Goal: Task Accomplishment & Management: Complete application form

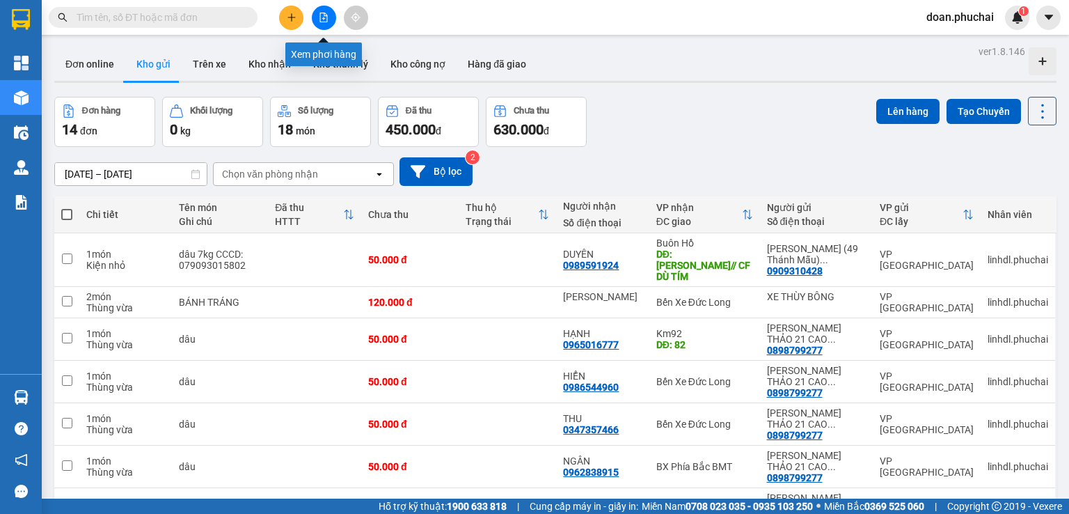
click at [323, 13] on icon "file-add" at bounding box center [324, 18] width 8 height 10
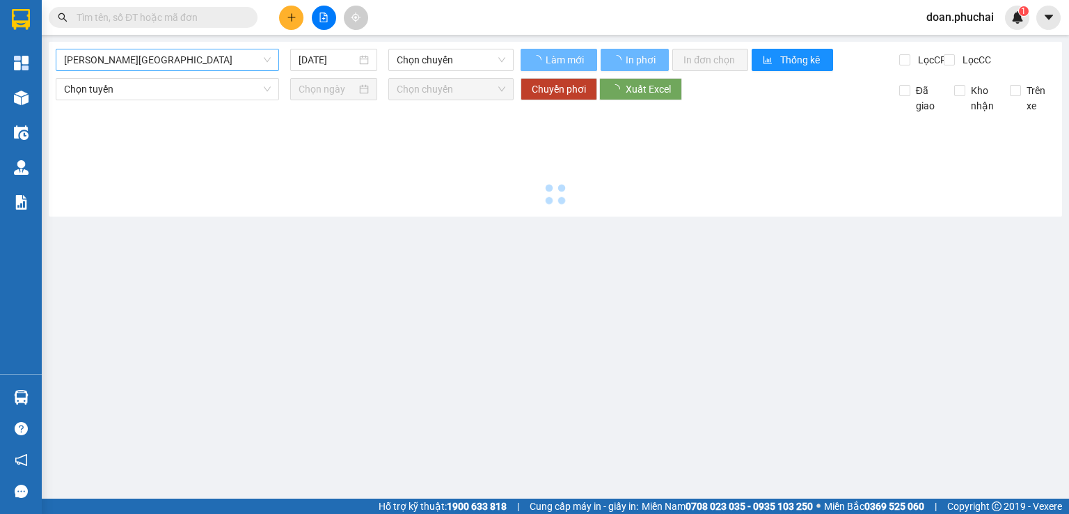
click at [136, 63] on span "[PERSON_NAME][GEOGRAPHIC_DATA]" at bounding box center [167, 59] width 207 height 21
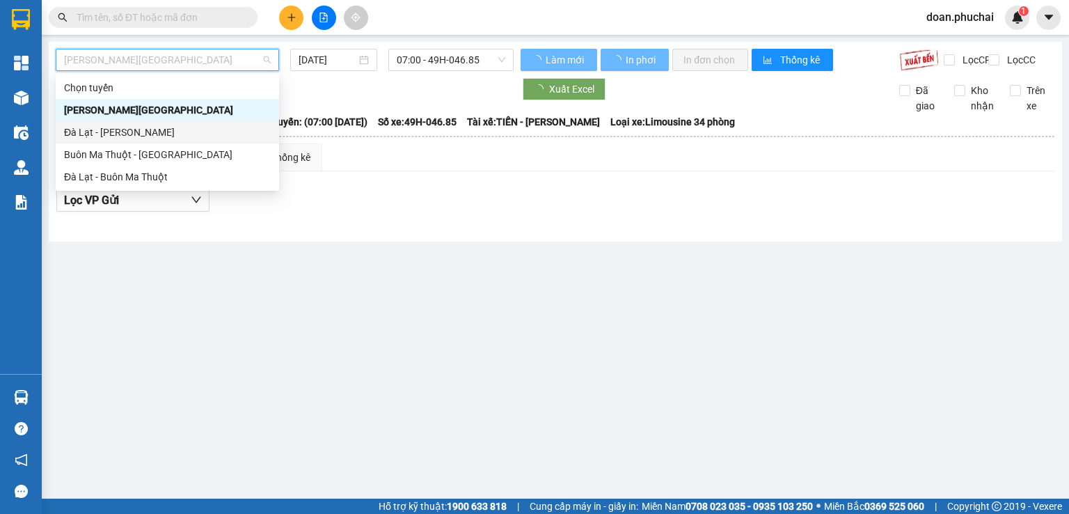
drag, startPoint x: 125, startPoint y: 132, endPoint x: 296, endPoint y: 73, distance: 180.3
click at [125, 131] on div "Đà Lạt - [PERSON_NAME]" at bounding box center [167, 132] width 207 height 15
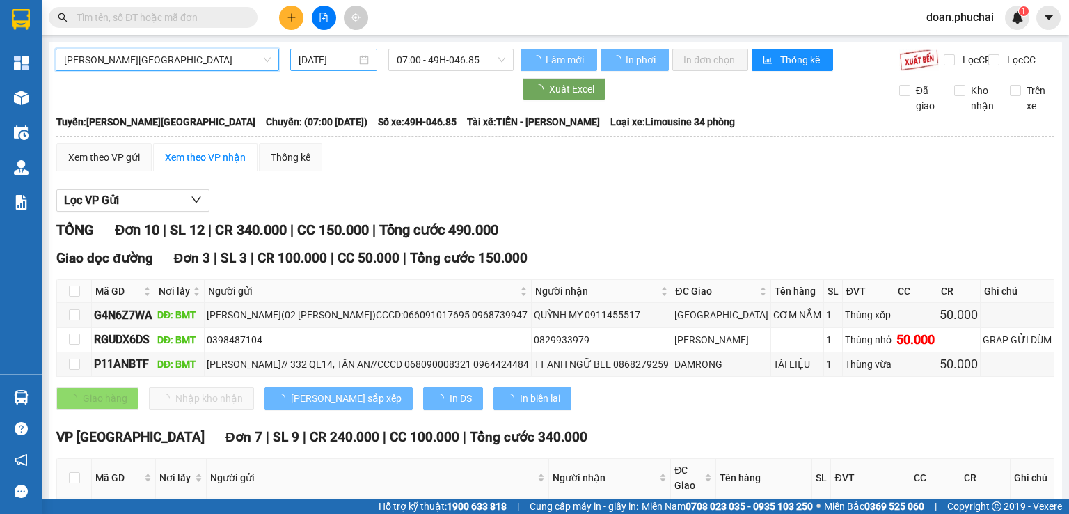
click at [299, 59] on input "[DATE]" at bounding box center [327, 59] width 57 height 15
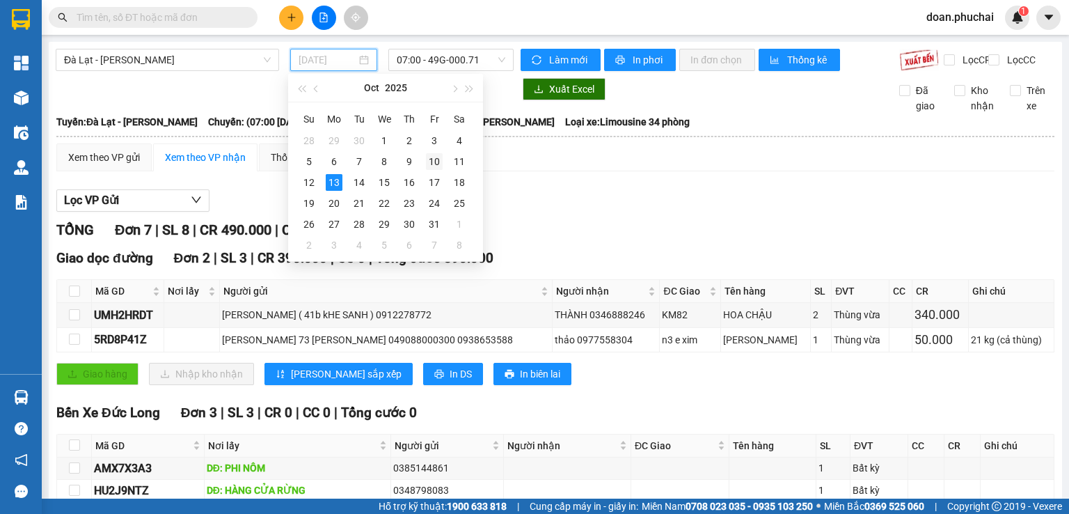
click at [440, 159] on div "10" at bounding box center [434, 161] width 17 height 17
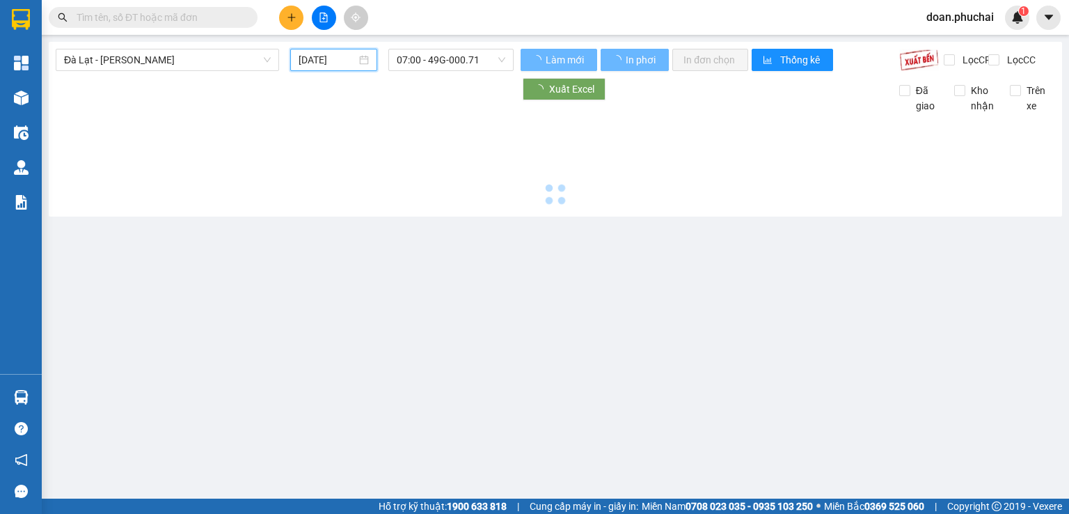
type input "[DATE]"
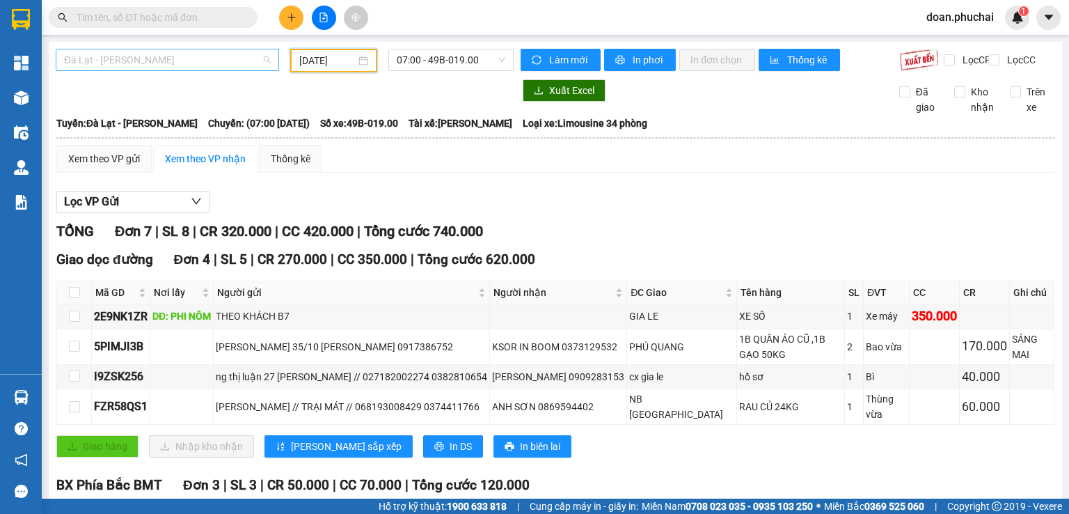
click at [162, 61] on span "Đà Lạt - [PERSON_NAME]" at bounding box center [167, 59] width 207 height 21
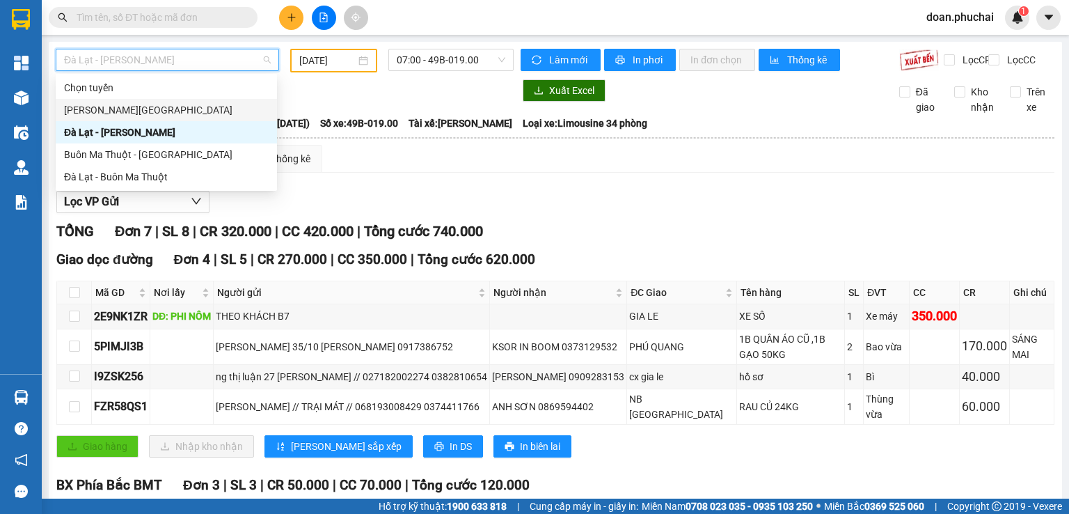
click at [141, 116] on div "[PERSON_NAME][GEOGRAPHIC_DATA]" at bounding box center [166, 109] width 205 height 15
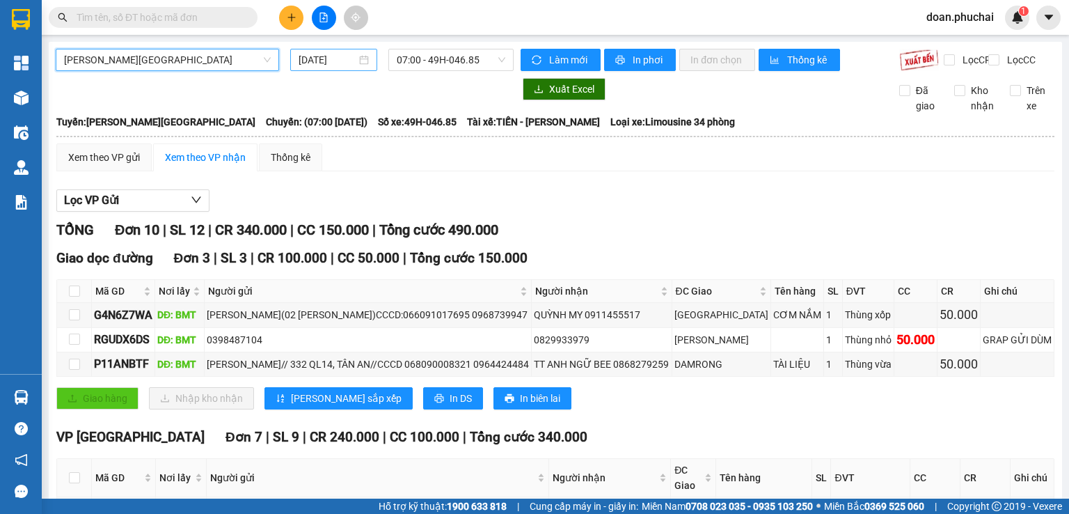
click at [329, 54] on input "[DATE]" at bounding box center [327, 59] width 57 height 15
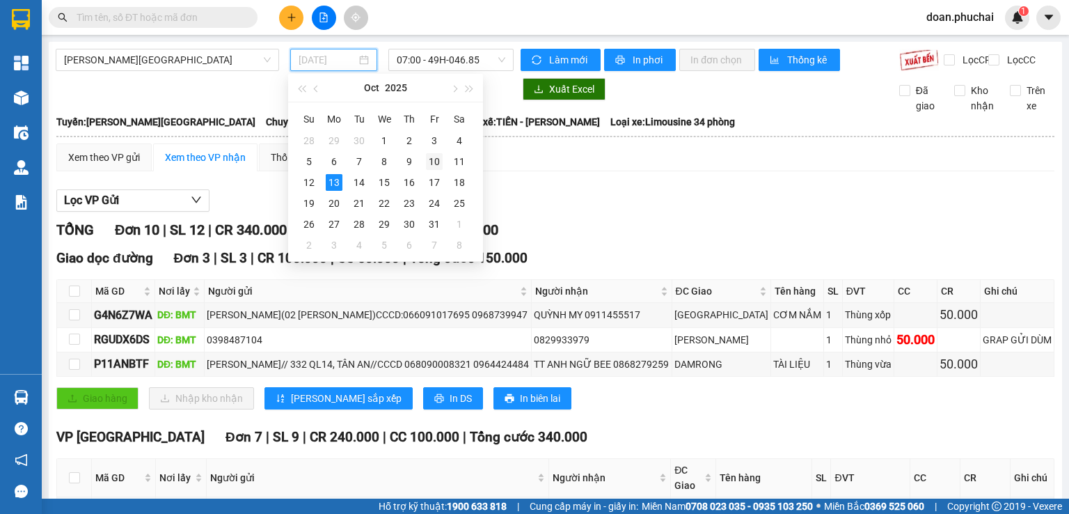
click at [433, 157] on div "10" at bounding box center [434, 161] width 17 height 17
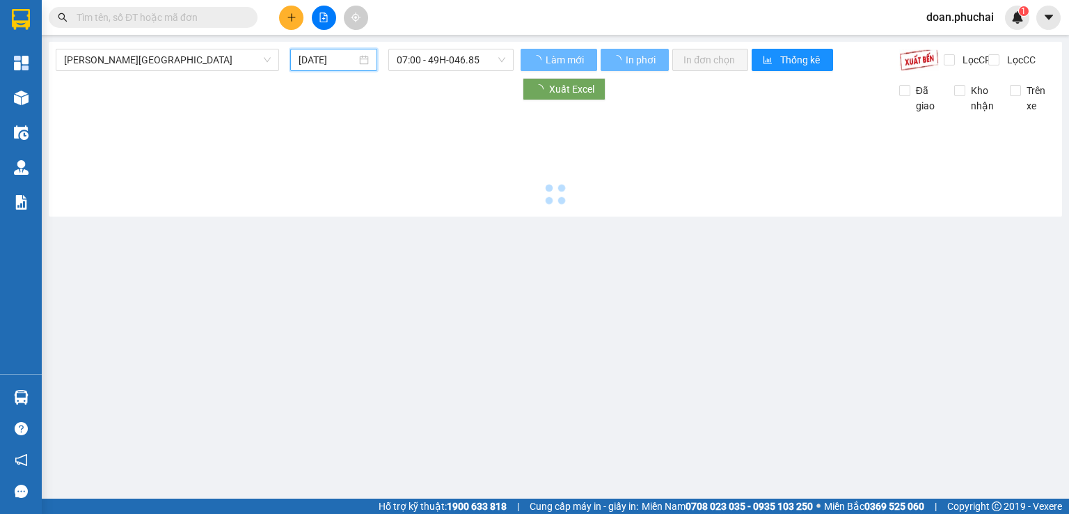
type input "[DATE]"
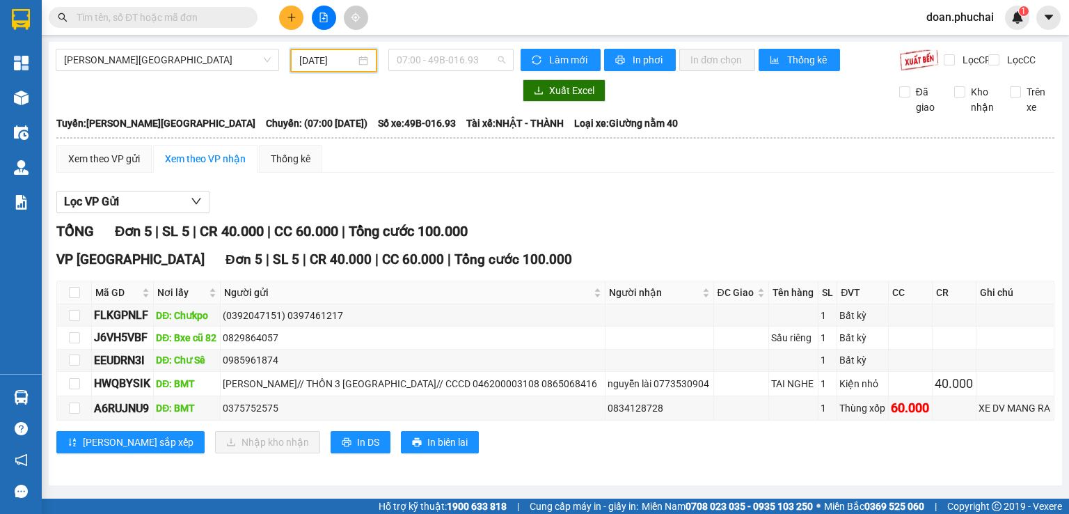
drag, startPoint x: 465, startPoint y: 66, endPoint x: 461, endPoint y: 173, distance: 107.2
click at [465, 67] on span "07:00 - 49B-016.93" at bounding box center [451, 59] width 109 height 21
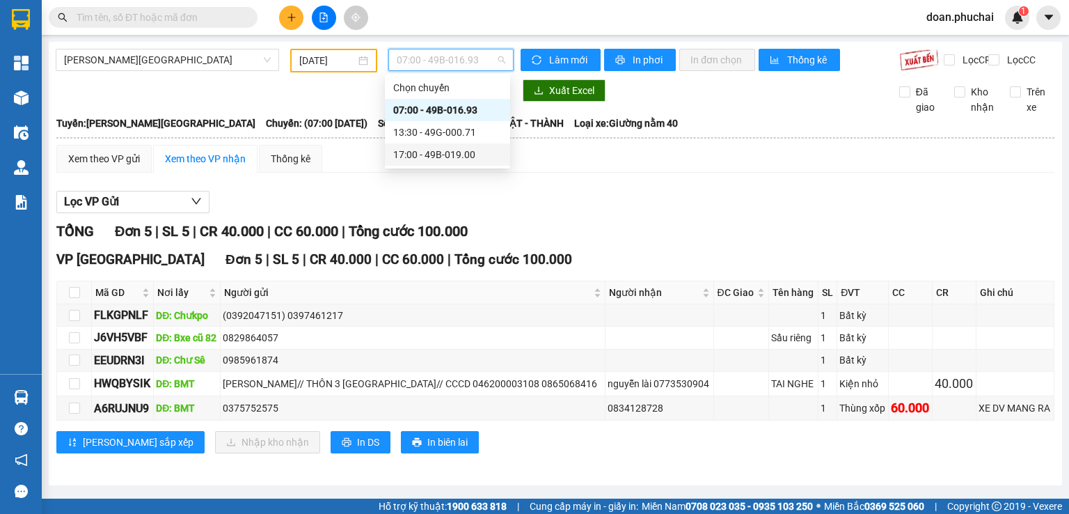
click at [468, 148] on div "17:00 - 49B-019.00" at bounding box center [447, 154] width 109 height 15
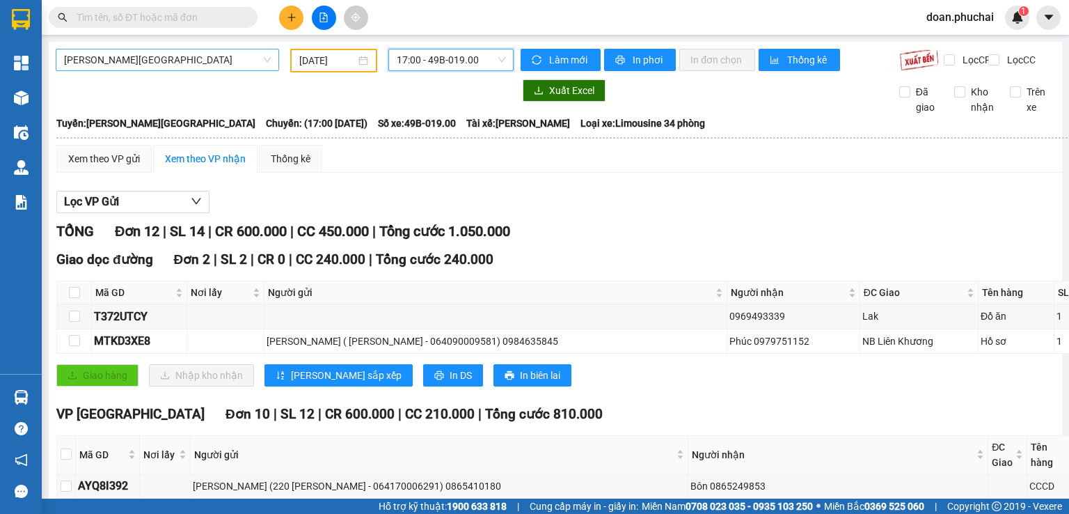
click at [126, 49] on span "[PERSON_NAME][GEOGRAPHIC_DATA]" at bounding box center [167, 59] width 207 height 21
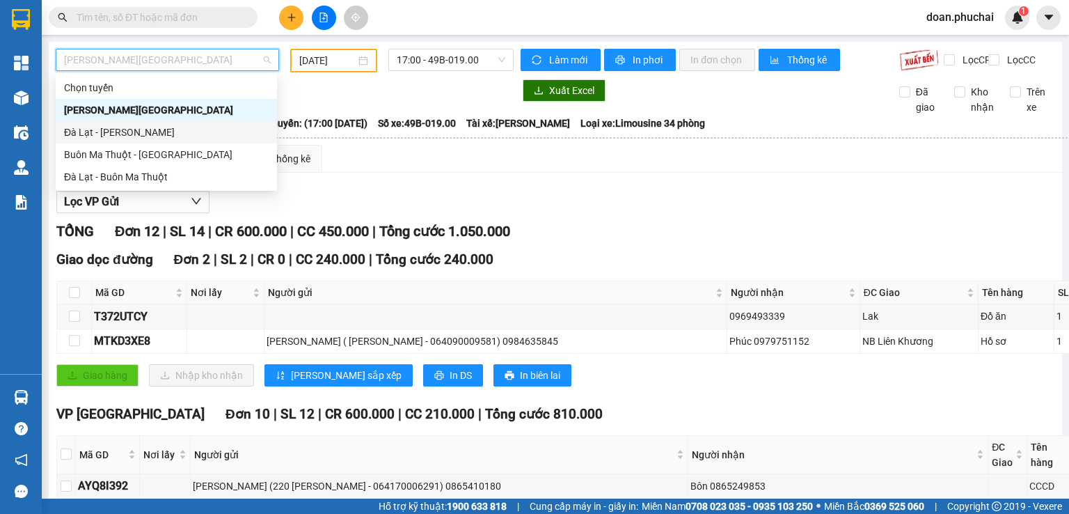
drag, startPoint x: 120, startPoint y: 136, endPoint x: 345, endPoint y: 79, distance: 232.4
click at [120, 135] on div "Đà Lạt - [PERSON_NAME]" at bounding box center [166, 132] width 205 height 15
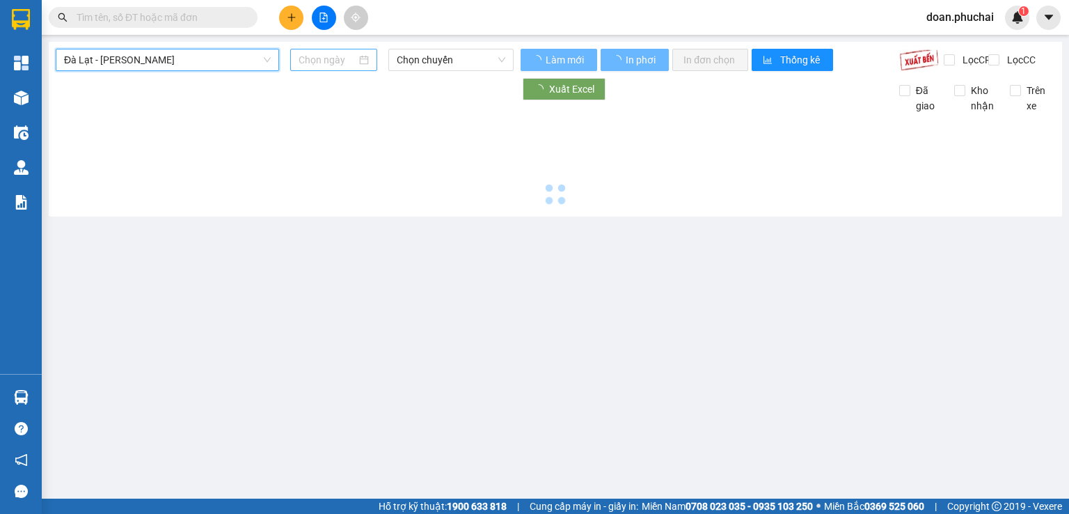
click at [329, 62] on input at bounding box center [327, 59] width 57 height 15
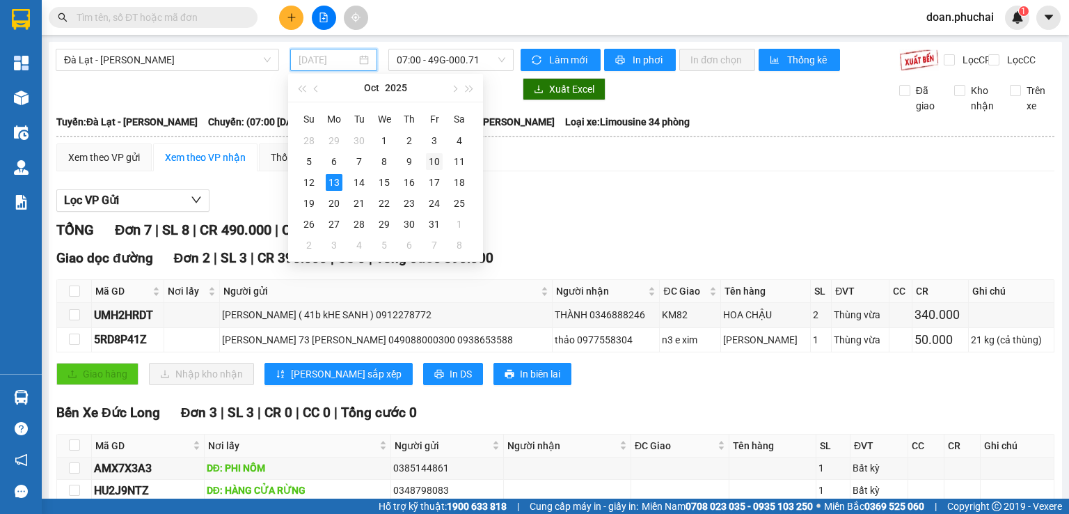
click at [427, 165] on div "10" at bounding box center [434, 161] width 17 height 17
type input "[DATE]"
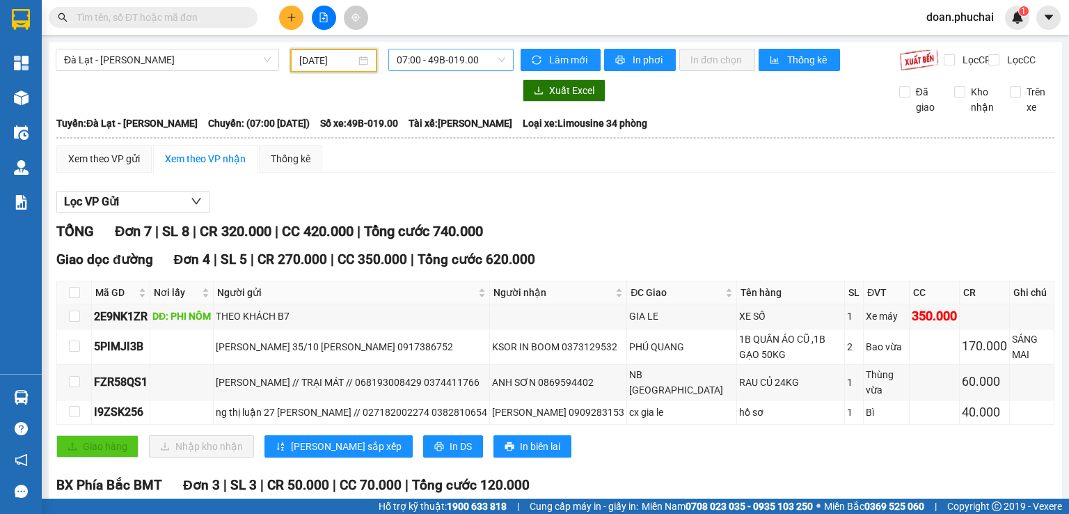
click at [444, 70] on span "07:00 - 49B-019.00" at bounding box center [451, 59] width 109 height 21
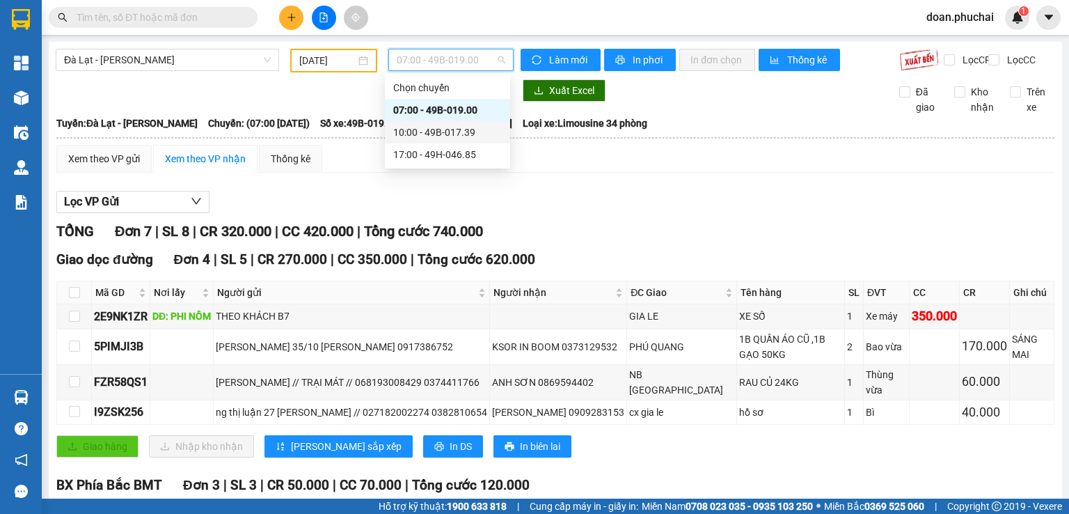
click at [454, 139] on div "10:00 - 49B-017.39" at bounding box center [447, 132] width 109 height 15
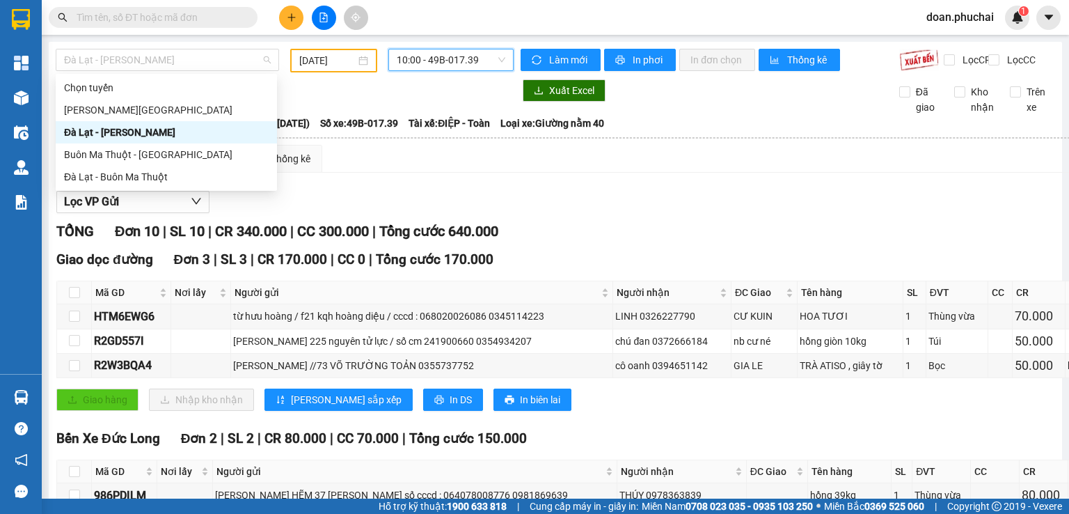
drag, startPoint x: 236, startPoint y: 63, endPoint x: 146, endPoint y: 119, distance: 105.6
click at [235, 63] on span "Đà Lạt - [PERSON_NAME]" at bounding box center [167, 59] width 207 height 21
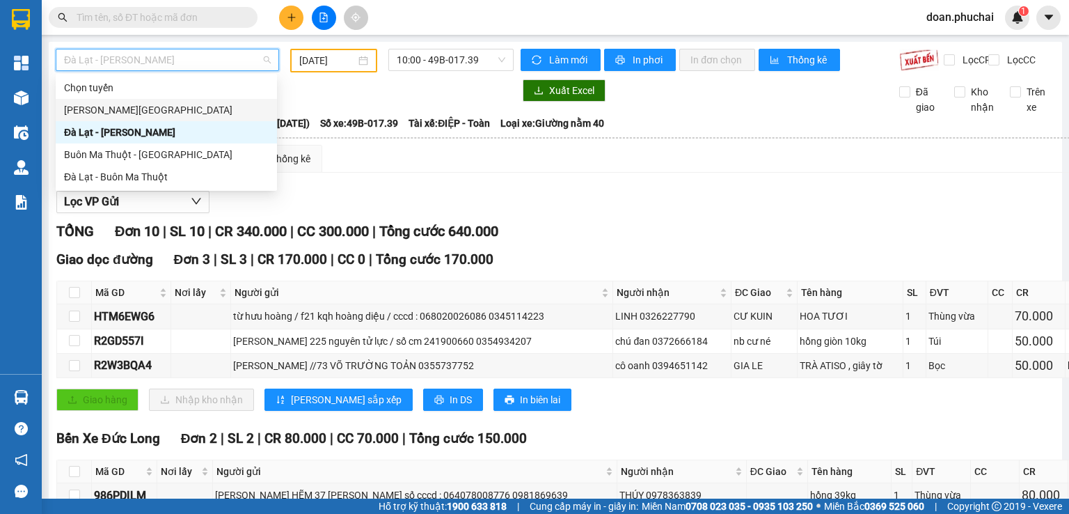
click at [145, 120] on div "[PERSON_NAME][GEOGRAPHIC_DATA]" at bounding box center [166, 110] width 221 height 22
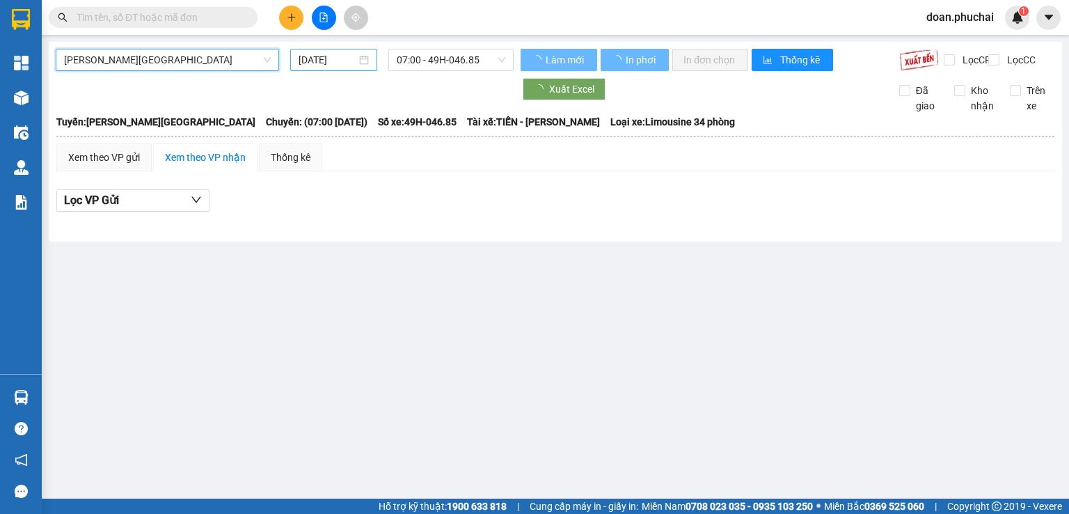
click at [318, 56] on input "[DATE]" at bounding box center [327, 59] width 57 height 15
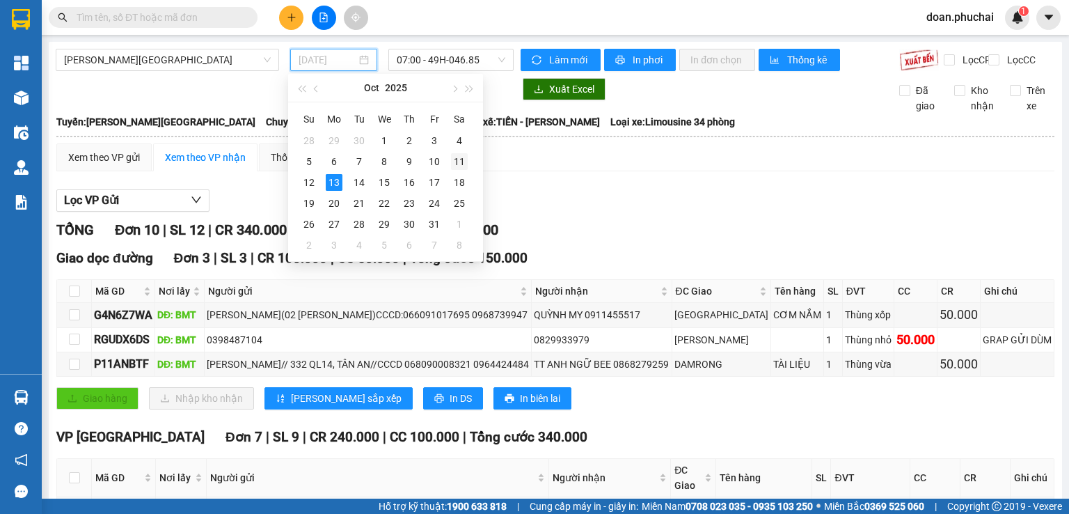
click at [457, 165] on div "11" at bounding box center [459, 161] width 17 height 17
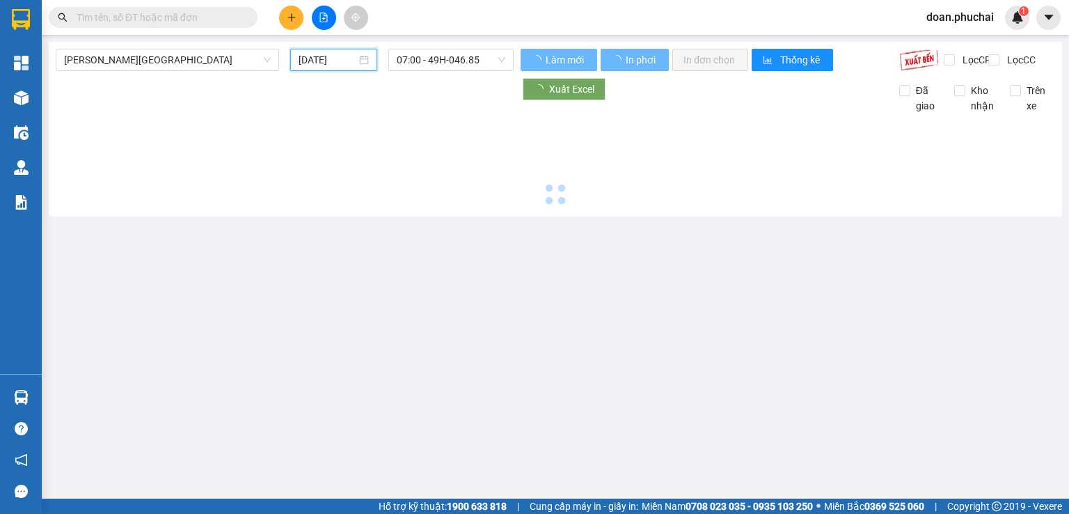
type input "[DATE]"
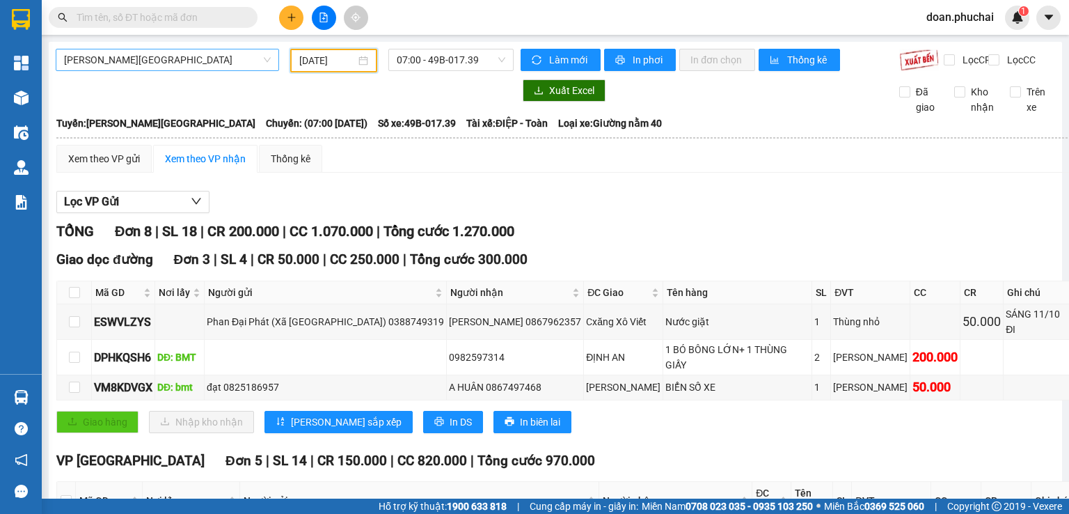
drag, startPoint x: 109, startPoint y: 56, endPoint x: 136, endPoint y: 114, distance: 64.1
click at [109, 56] on span "[PERSON_NAME][GEOGRAPHIC_DATA]" at bounding box center [167, 59] width 207 height 21
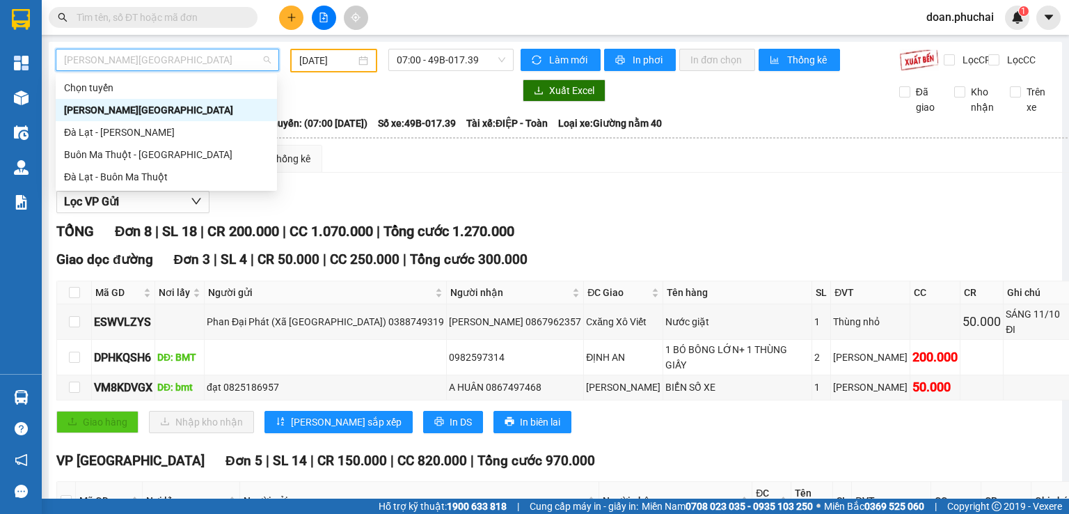
click at [134, 112] on div "[PERSON_NAME][GEOGRAPHIC_DATA]" at bounding box center [166, 109] width 205 height 15
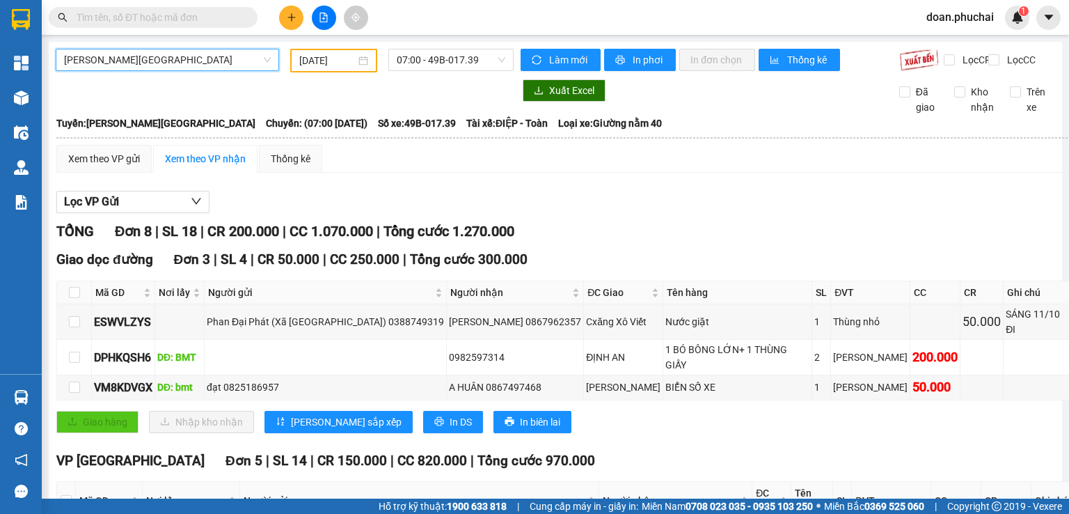
click at [150, 55] on span "[PERSON_NAME][GEOGRAPHIC_DATA]" at bounding box center [167, 59] width 207 height 21
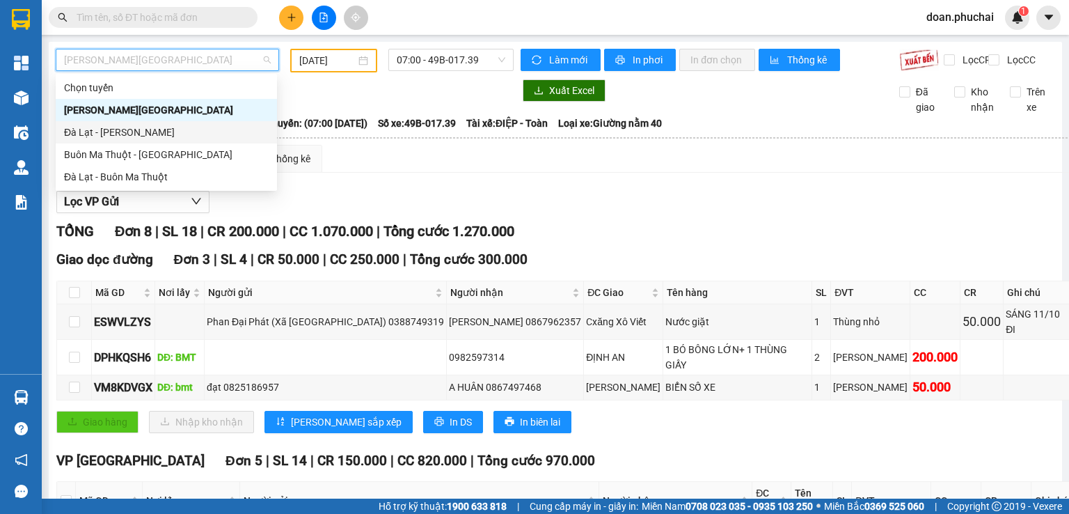
drag, startPoint x: 142, startPoint y: 131, endPoint x: 282, endPoint y: 97, distance: 143.8
click at [142, 129] on div "Đà Lạt - [PERSON_NAME]" at bounding box center [166, 132] width 205 height 15
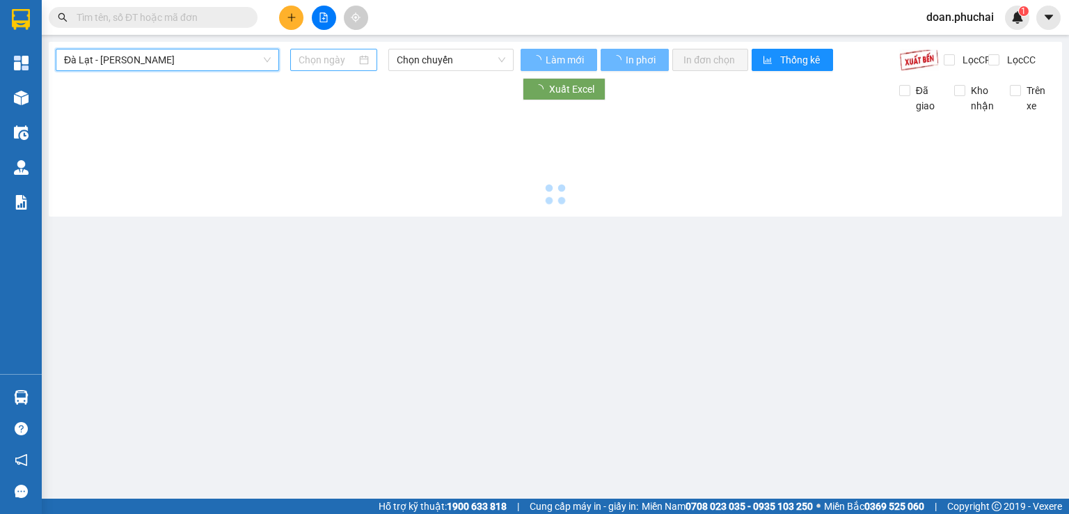
click at [305, 59] on input at bounding box center [327, 59] width 57 height 15
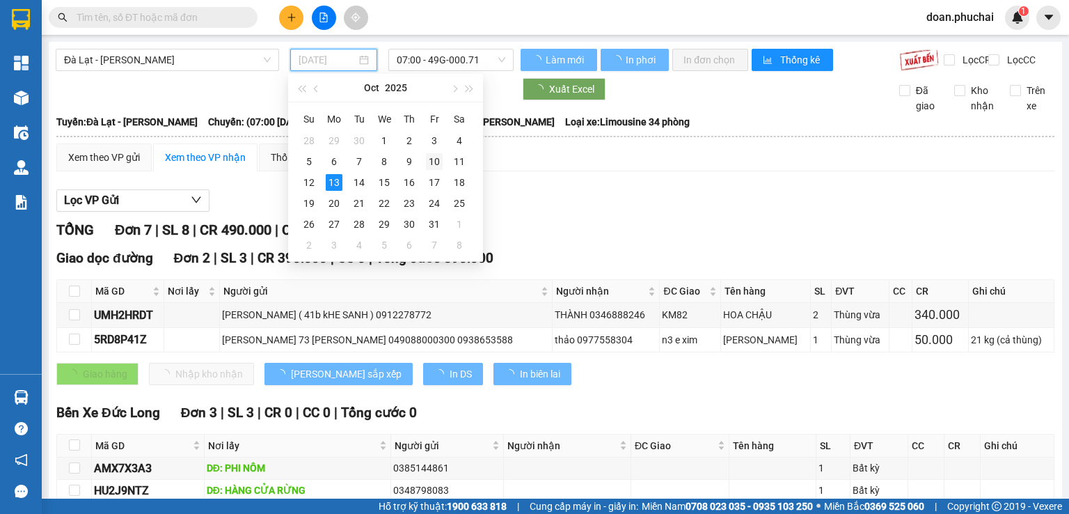
click at [441, 166] on div "10" at bounding box center [434, 161] width 17 height 17
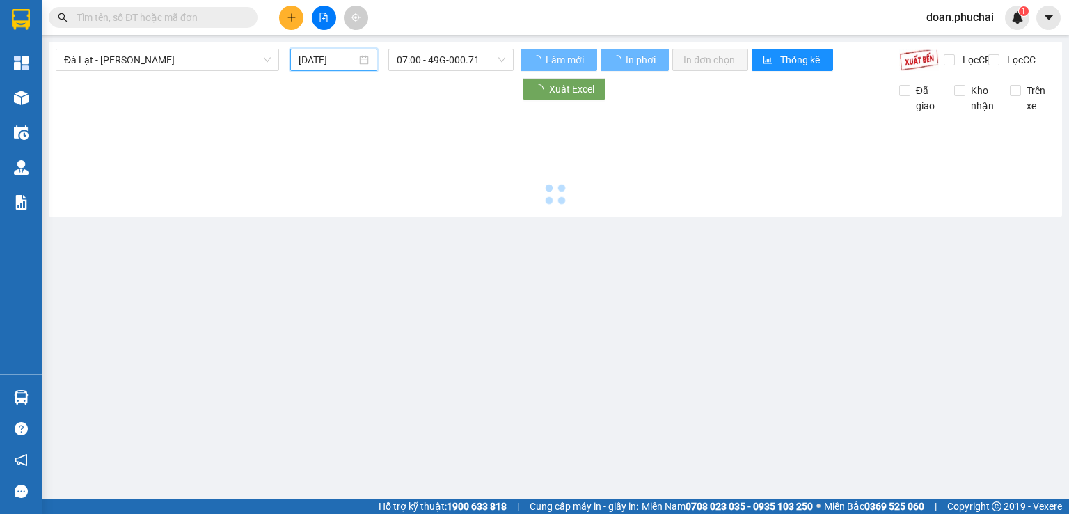
type input "[DATE]"
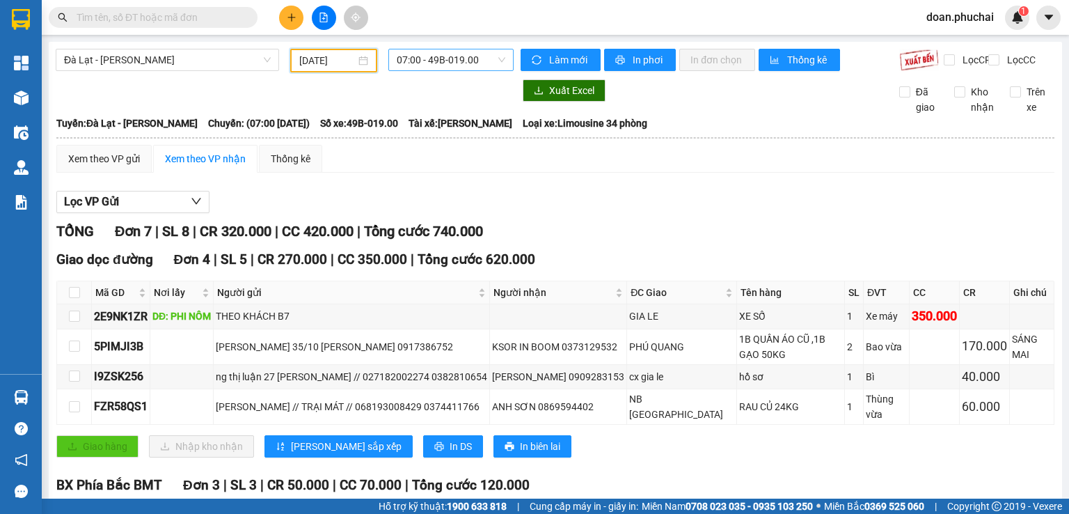
click at [457, 56] on span "07:00 - 49B-019.00" at bounding box center [451, 59] width 109 height 21
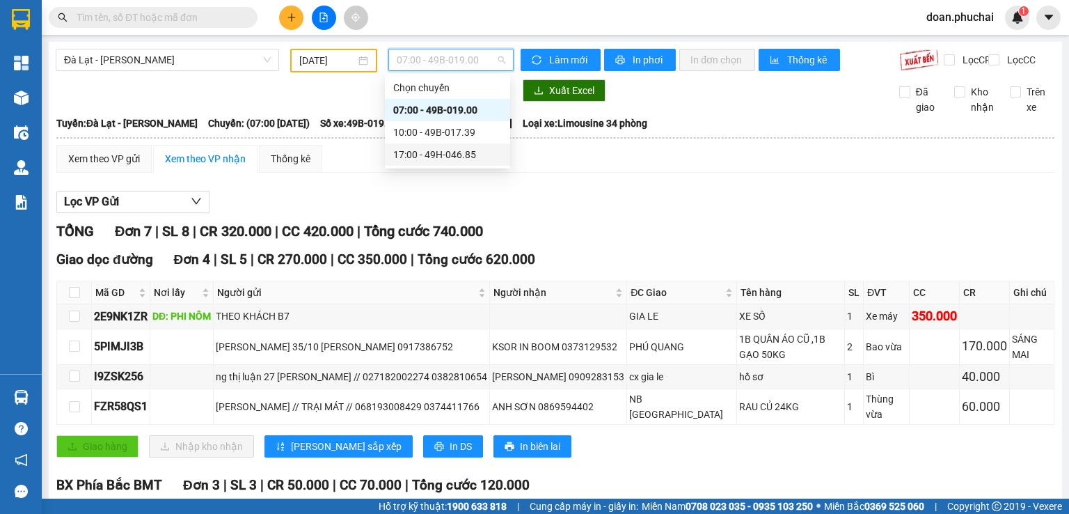
click at [490, 159] on div "17:00 - 49H-046.85" at bounding box center [447, 154] width 109 height 15
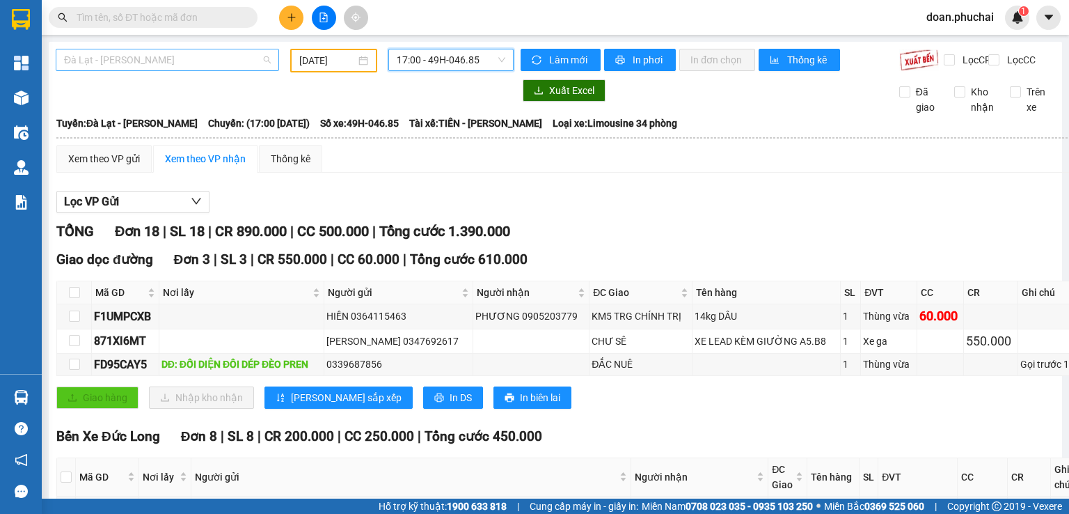
click at [186, 60] on span "Đà Lạt - [PERSON_NAME]" at bounding box center [167, 59] width 207 height 21
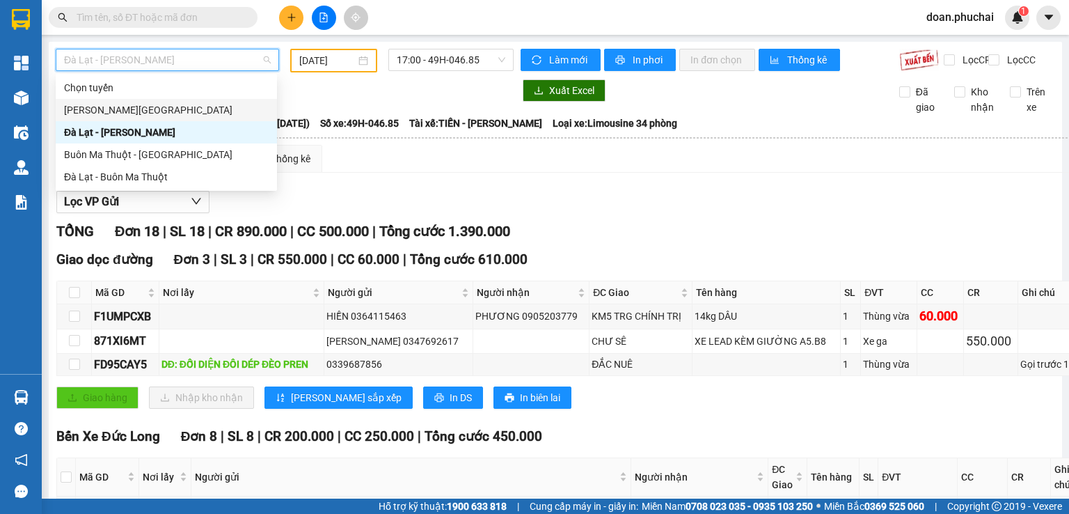
drag, startPoint x: 115, startPoint y: 107, endPoint x: 150, endPoint y: 93, distance: 38.4
click at [115, 106] on div "[PERSON_NAME][GEOGRAPHIC_DATA]" at bounding box center [166, 109] width 205 height 15
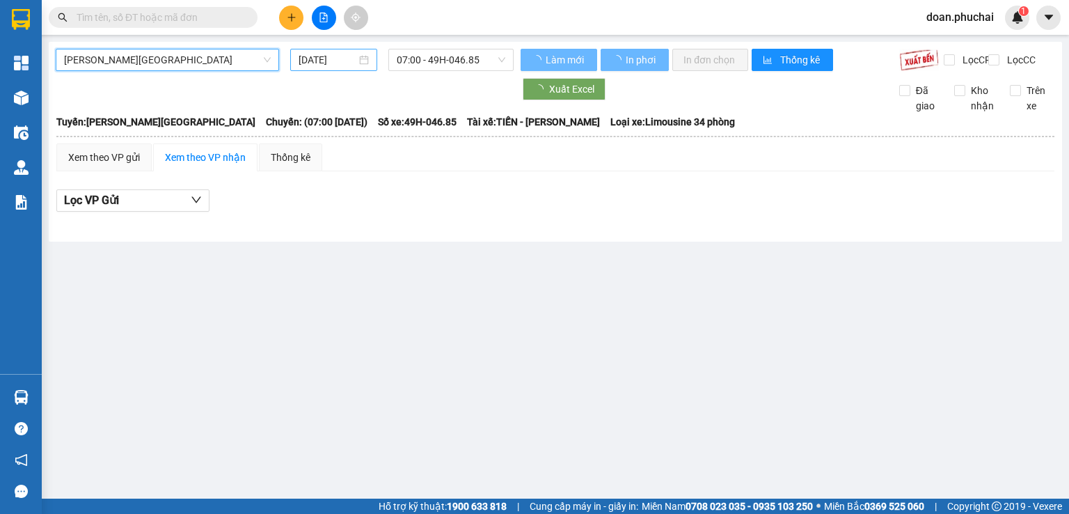
click at [331, 54] on input "[DATE]" at bounding box center [327, 59] width 57 height 15
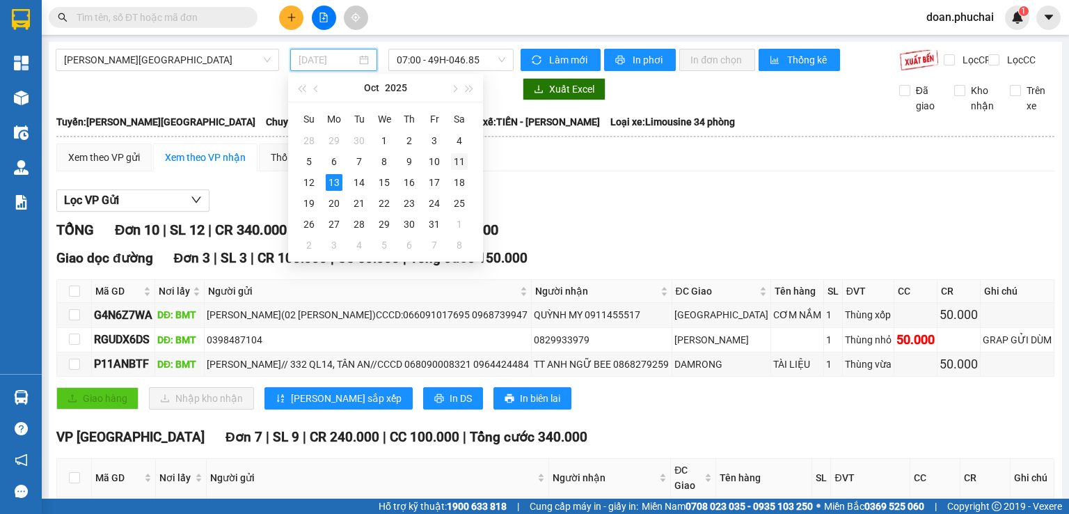
click at [454, 162] on div "11" at bounding box center [459, 161] width 17 height 17
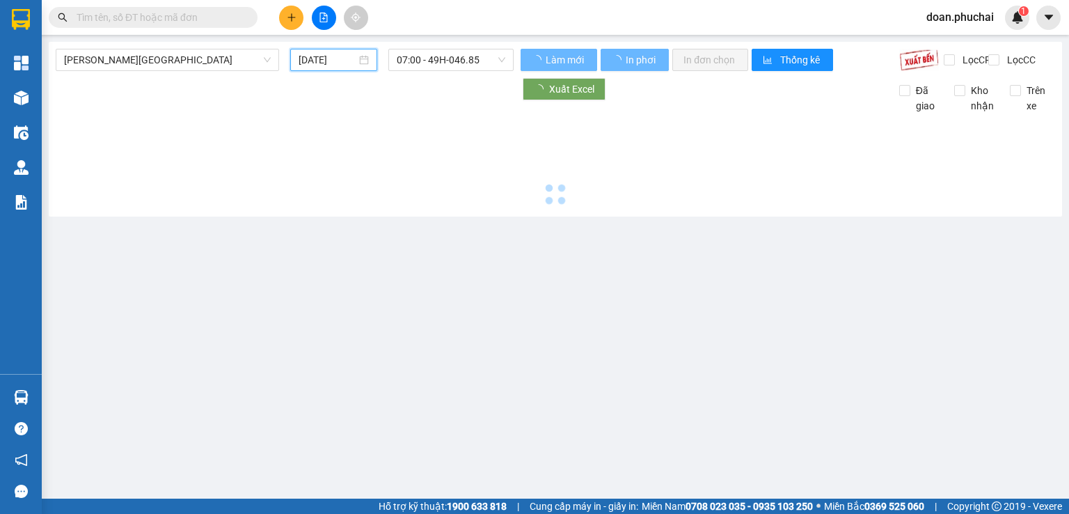
type input "[DATE]"
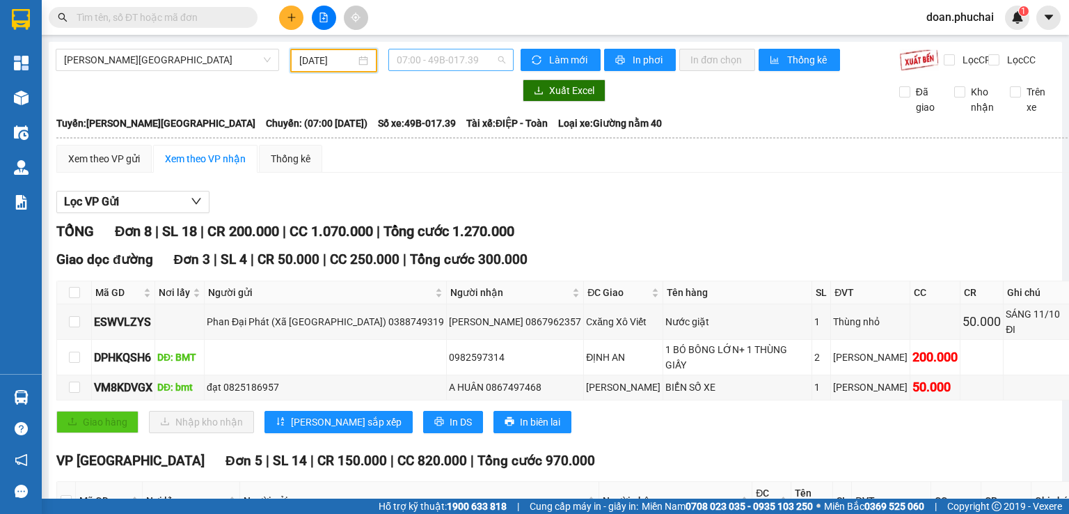
click at [462, 58] on span "07:00 - 49B-017.39" at bounding box center [451, 59] width 109 height 21
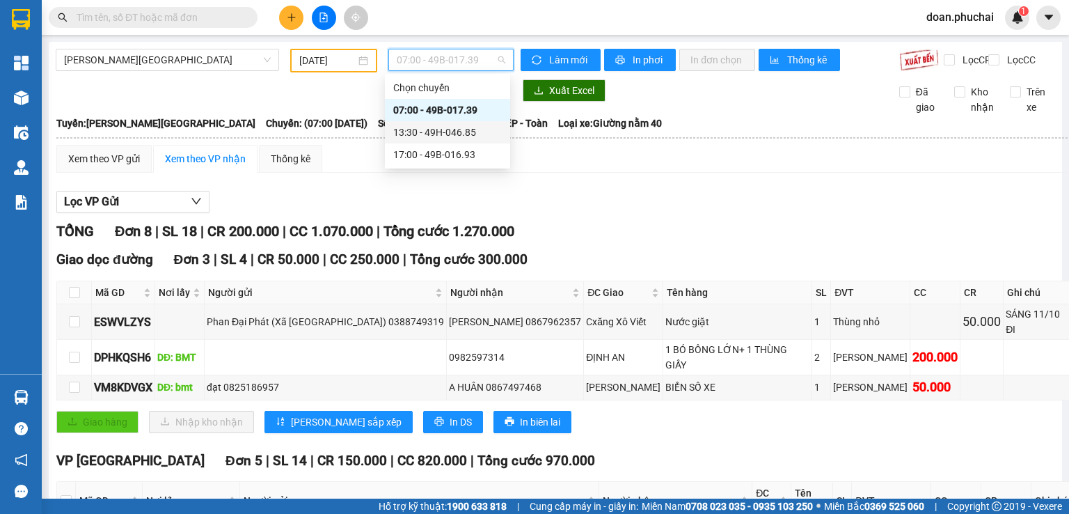
click at [470, 137] on div "13:30 - 49H-046.85" at bounding box center [447, 132] width 109 height 15
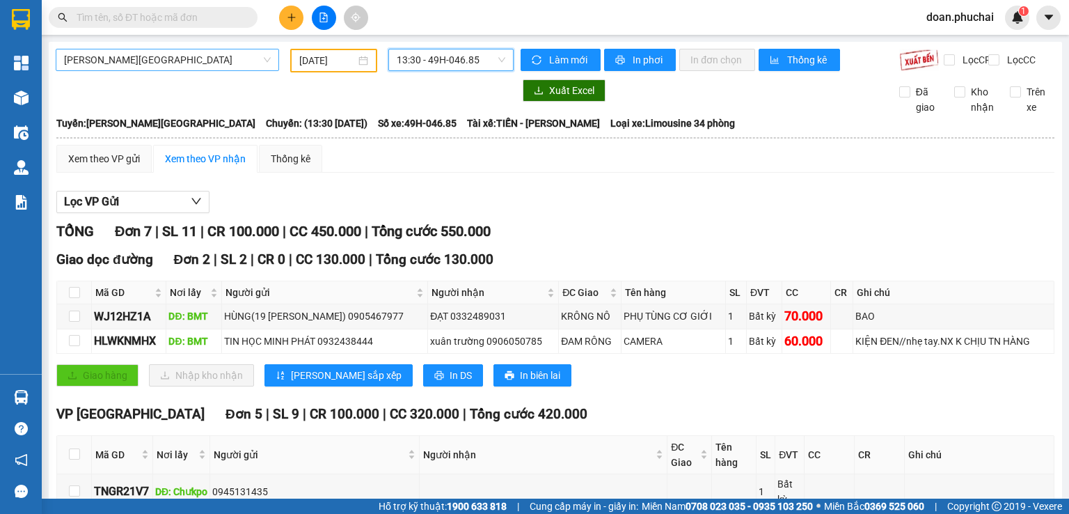
click at [176, 68] on span "[PERSON_NAME][GEOGRAPHIC_DATA]" at bounding box center [167, 59] width 207 height 21
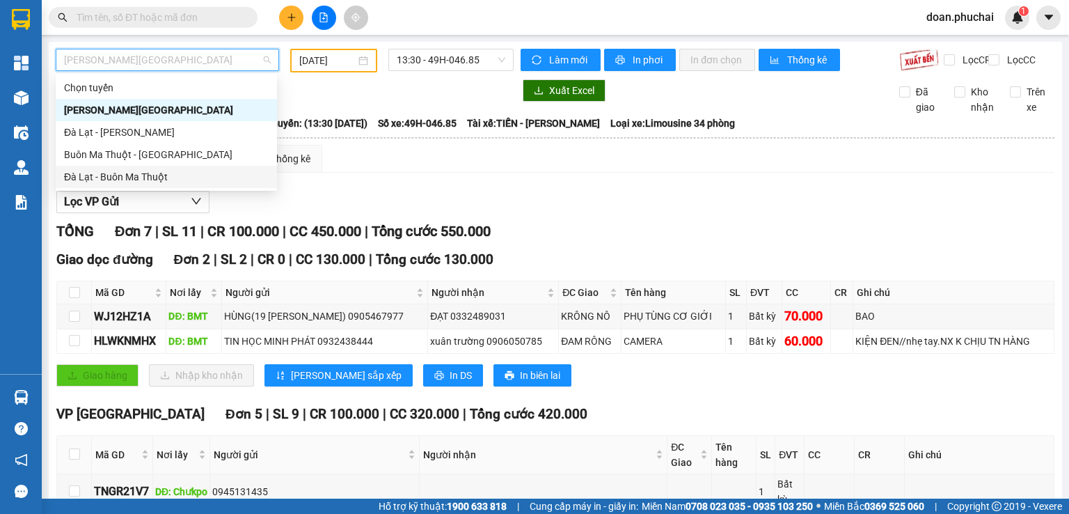
click at [148, 172] on div "Đà Lạt - Buôn Ma Thuột" at bounding box center [166, 176] width 205 height 15
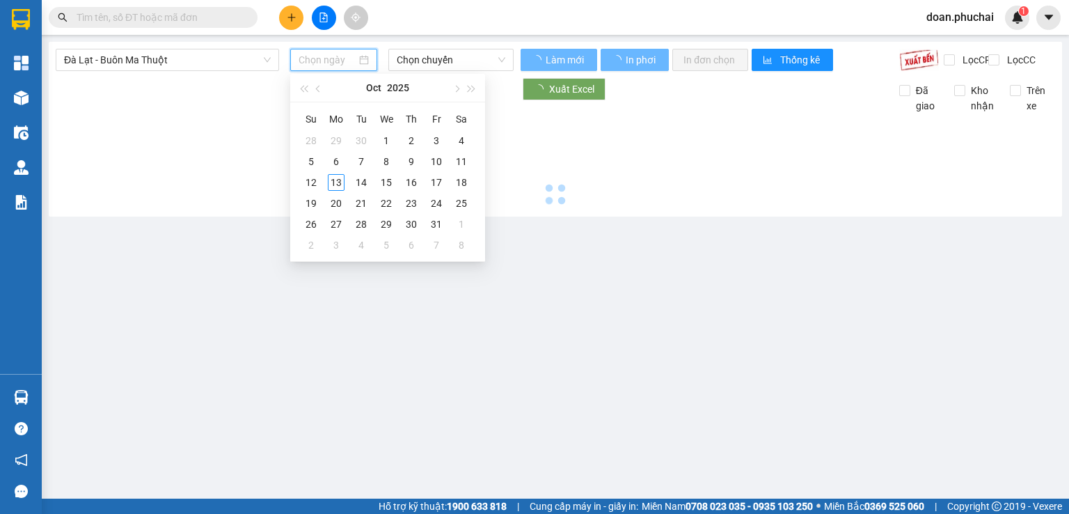
click at [319, 61] on input at bounding box center [327, 59] width 57 height 15
type input "[DATE]"
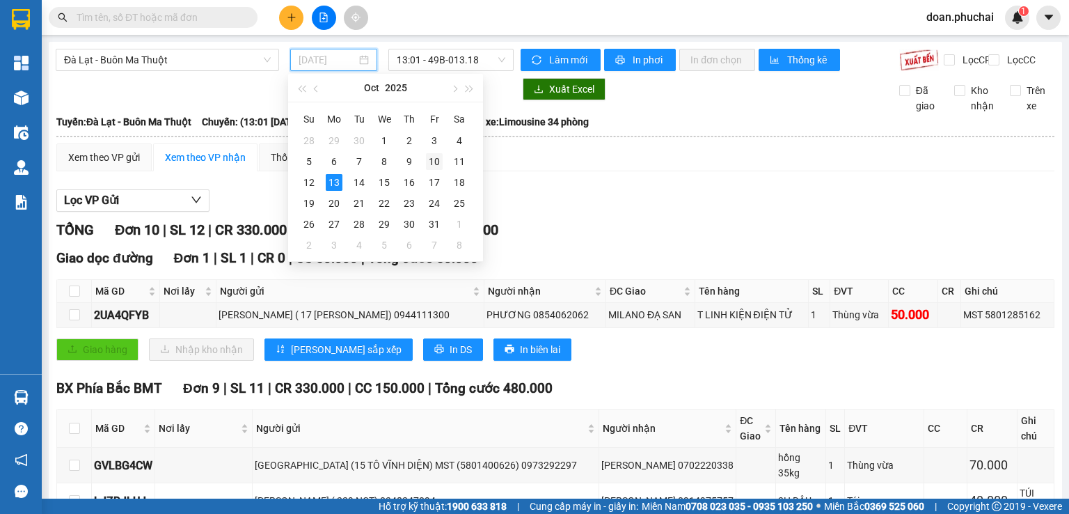
click at [427, 164] on div "10" at bounding box center [434, 161] width 17 height 17
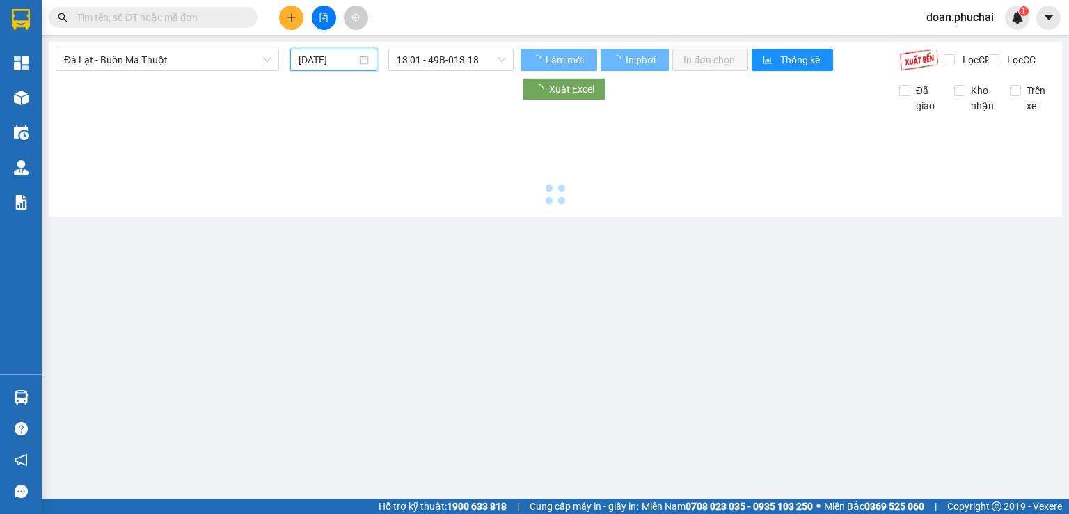
type input "[DATE]"
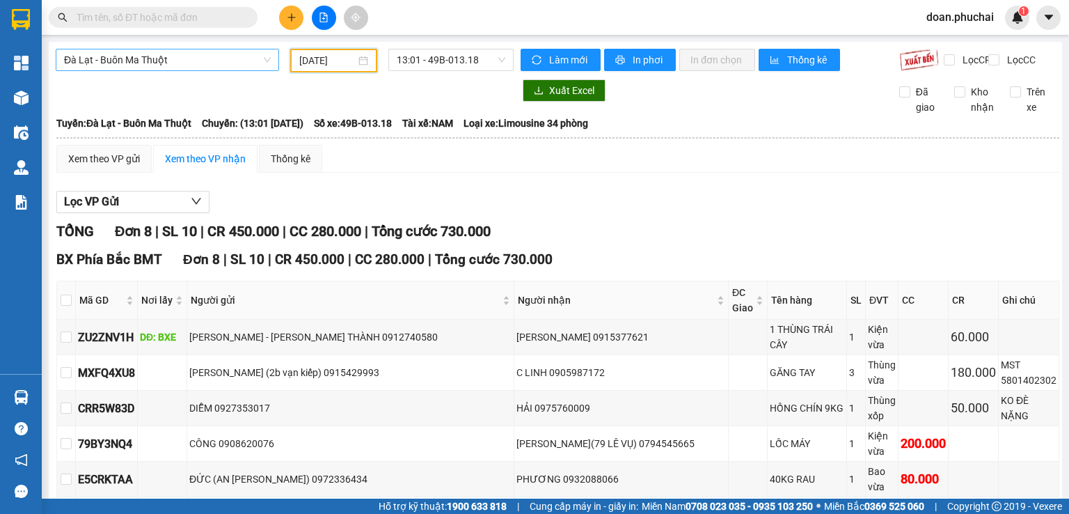
click at [226, 49] on span "Đà Lạt - Buôn Ma Thuột" at bounding box center [167, 59] width 207 height 21
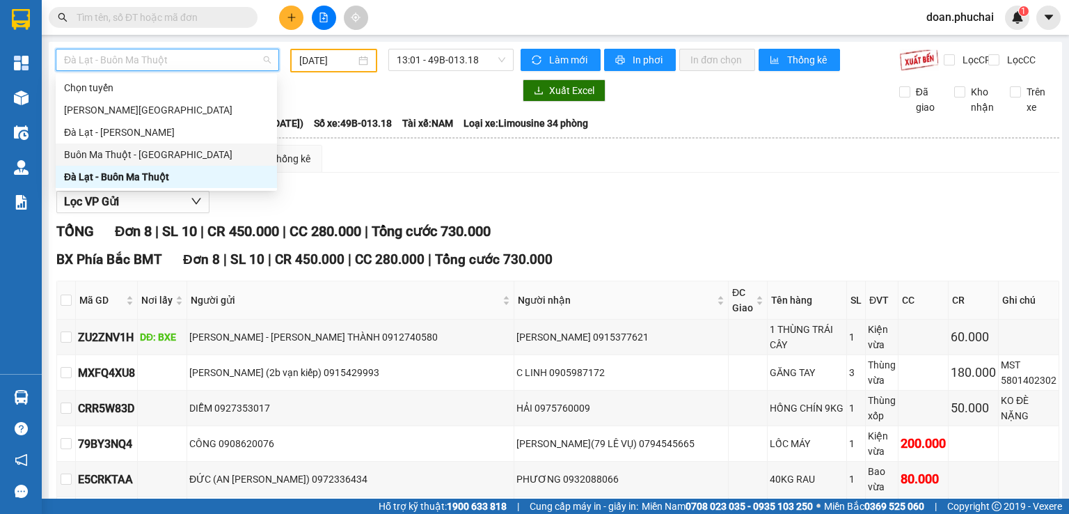
click at [117, 162] on div "Buôn Ma Thuột - [GEOGRAPHIC_DATA]" at bounding box center [166, 154] width 221 height 22
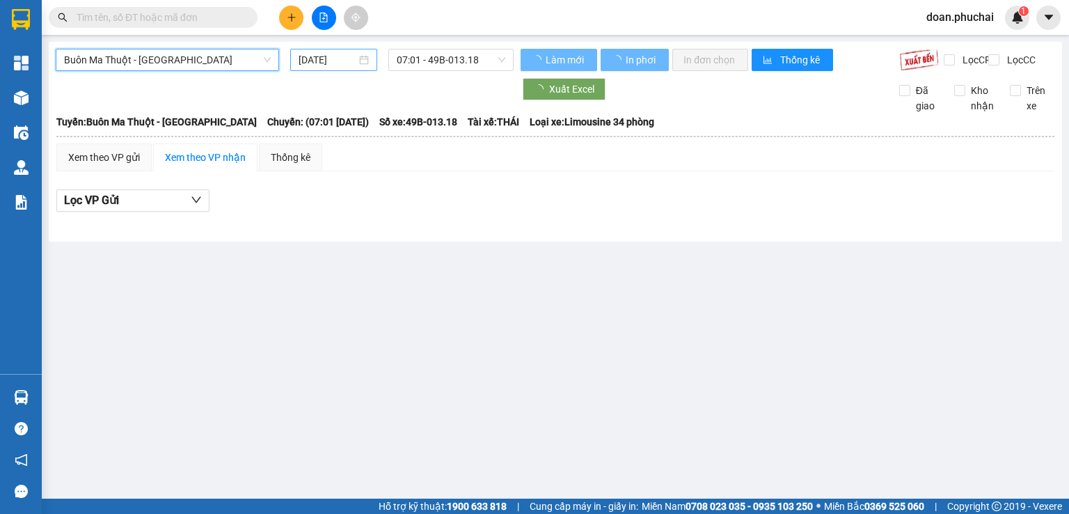
click at [335, 65] on input "[DATE]" at bounding box center [327, 59] width 57 height 15
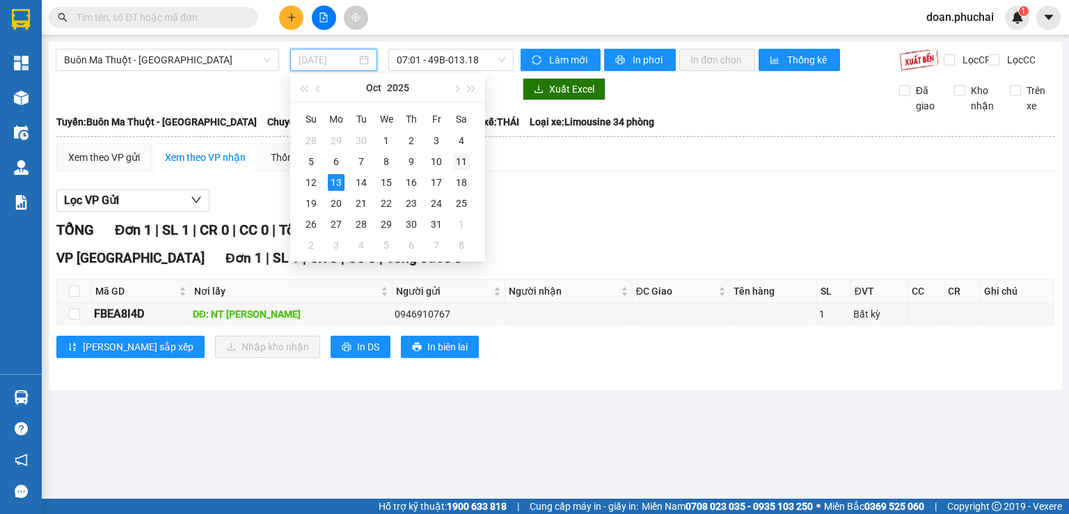
click at [462, 153] on div "11" at bounding box center [461, 161] width 17 height 17
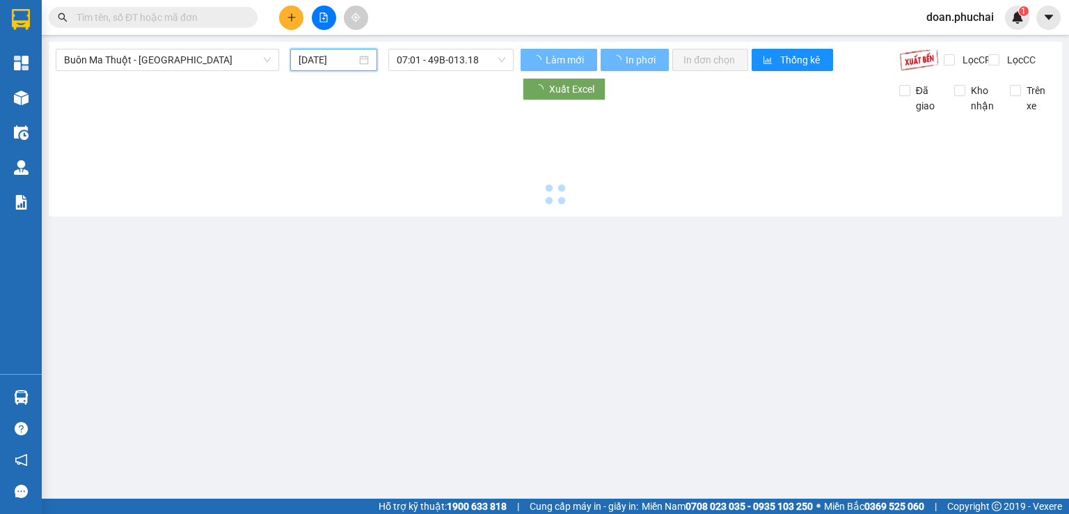
type input "[DATE]"
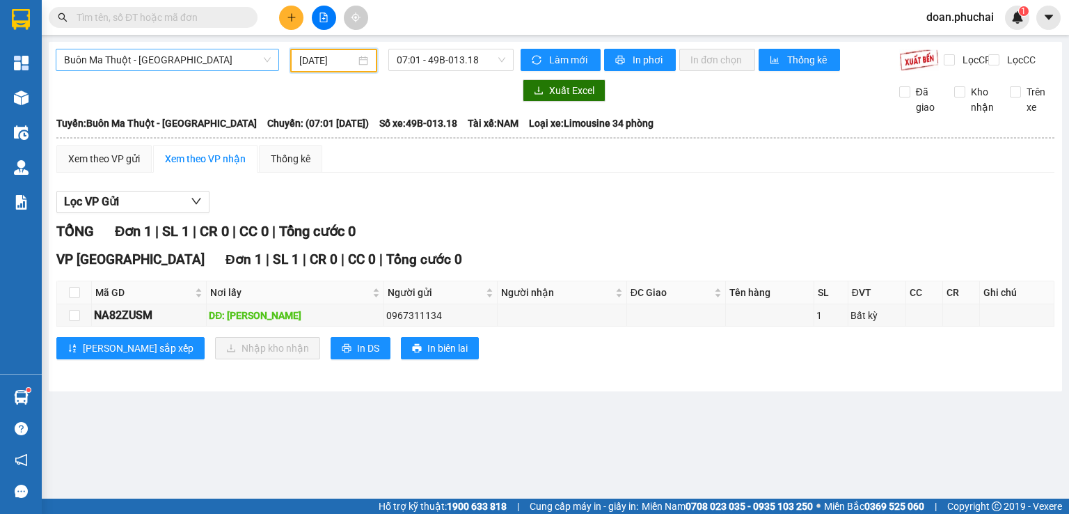
click at [148, 54] on span "Buôn Ma Thuột - [GEOGRAPHIC_DATA]" at bounding box center [167, 59] width 207 height 21
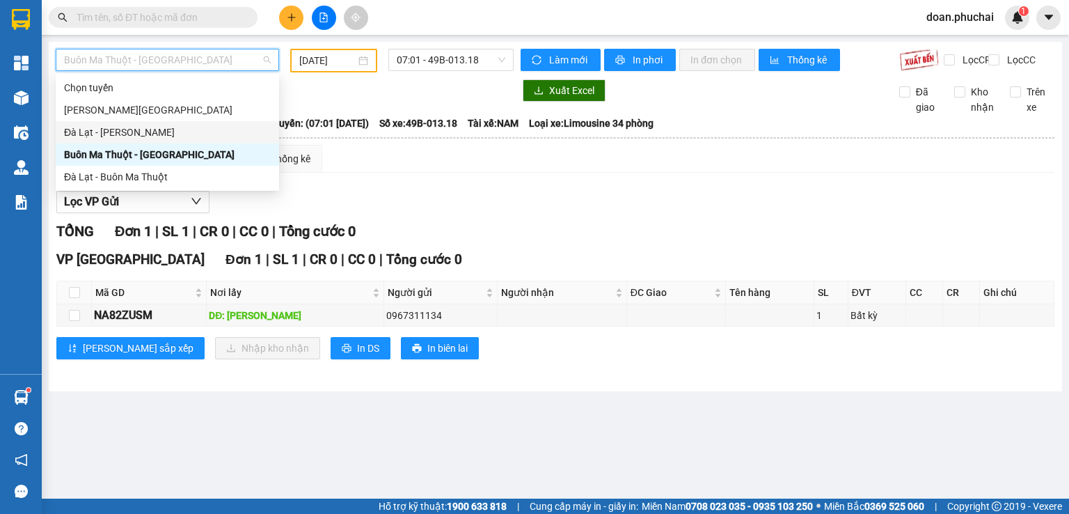
click at [132, 134] on div "Đà Lạt - [PERSON_NAME]" at bounding box center [167, 132] width 207 height 15
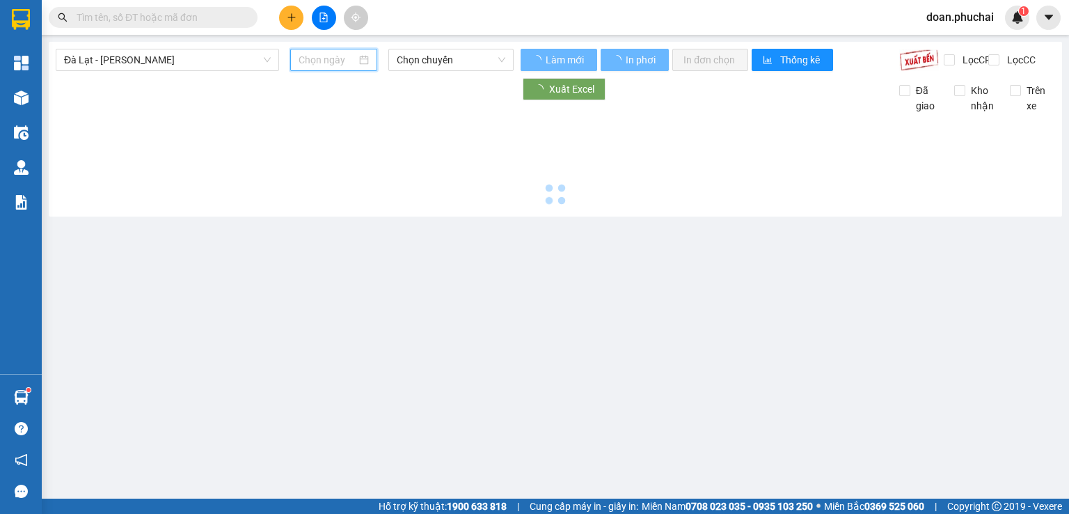
click at [320, 63] on input at bounding box center [327, 59] width 57 height 15
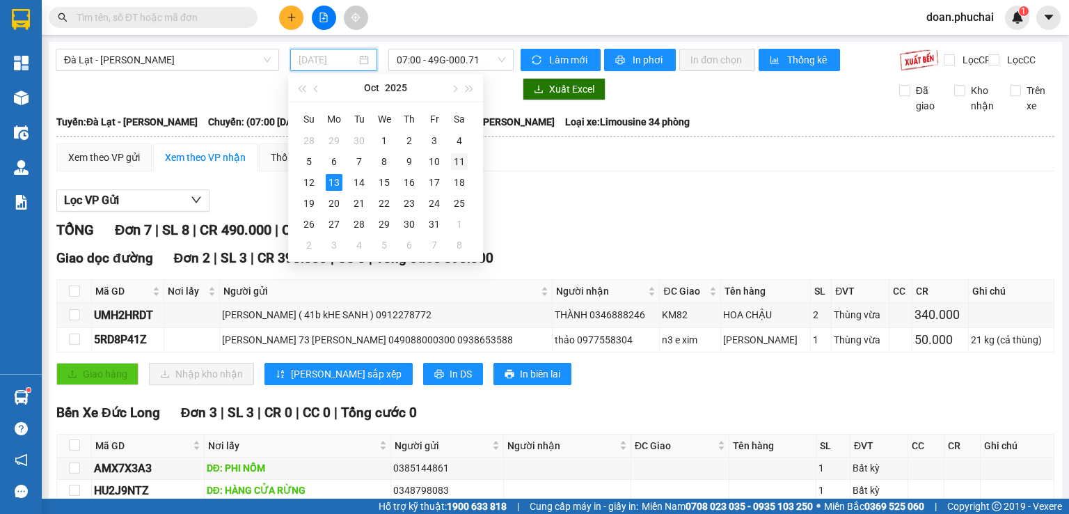
click at [454, 164] on div "11" at bounding box center [459, 161] width 17 height 17
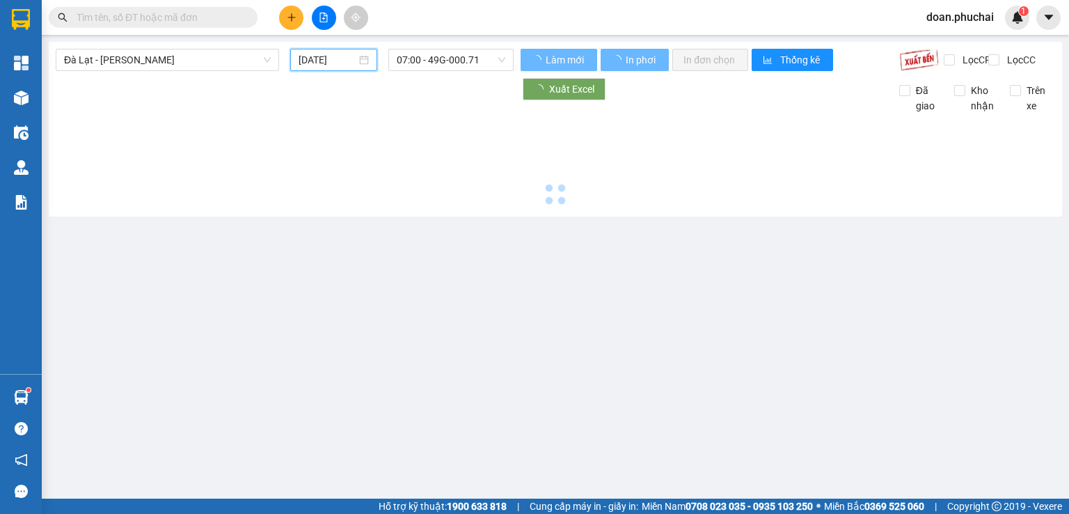
type input "[DATE]"
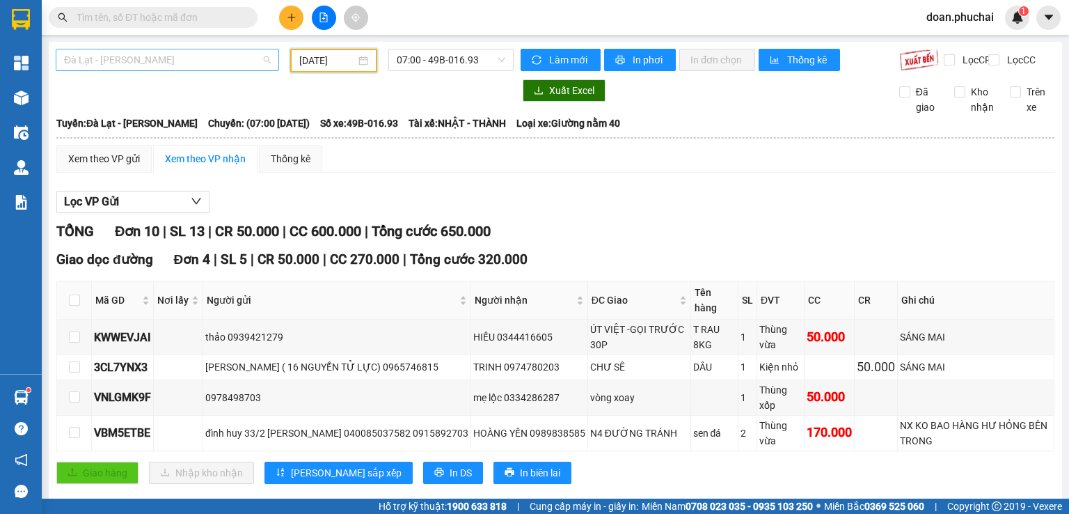
click at [129, 51] on span "Đà Lạt - [PERSON_NAME]" at bounding box center [167, 59] width 207 height 21
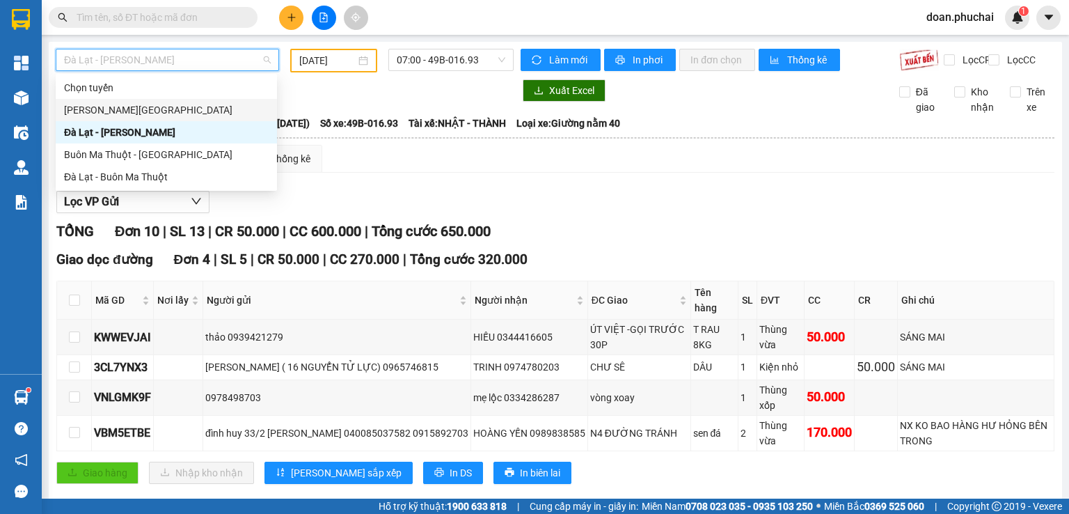
click at [115, 115] on div "[PERSON_NAME][GEOGRAPHIC_DATA]" at bounding box center [166, 109] width 205 height 15
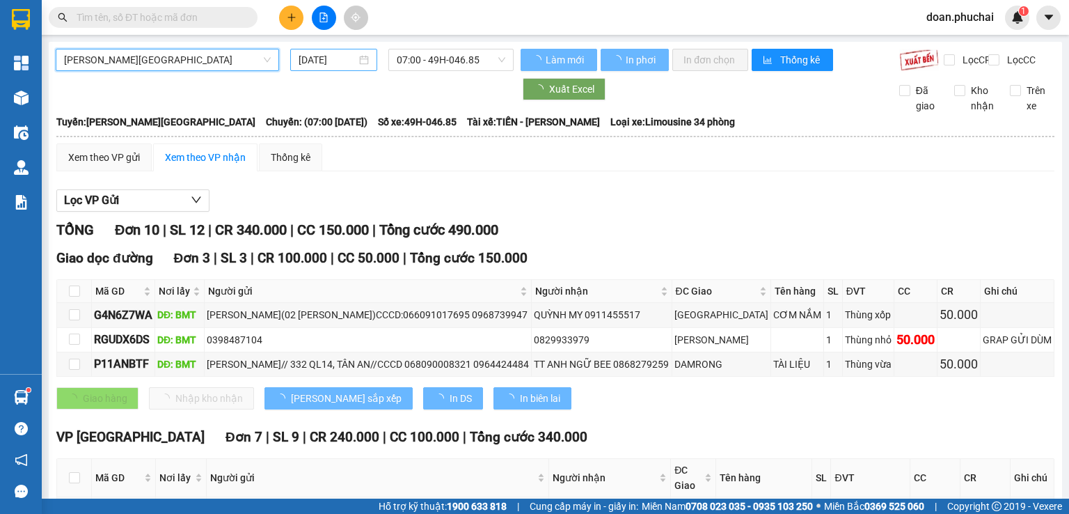
click at [312, 63] on input "[DATE]" at bounding box center [327, 59] width 57 height 15
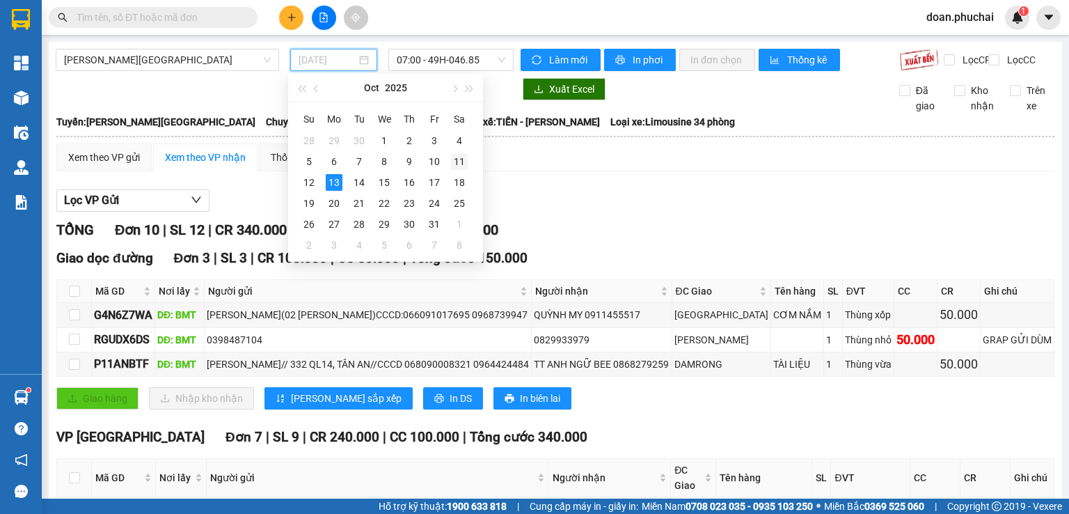
click at [459, 159] on div "11" at bounding box center [459, 161] width 17 height 17
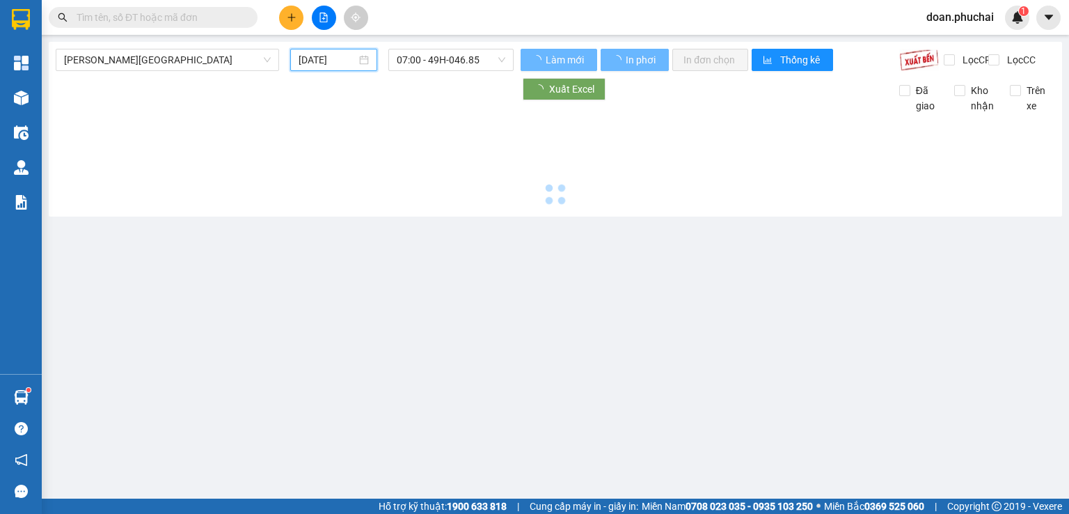
type input "[DATE]"
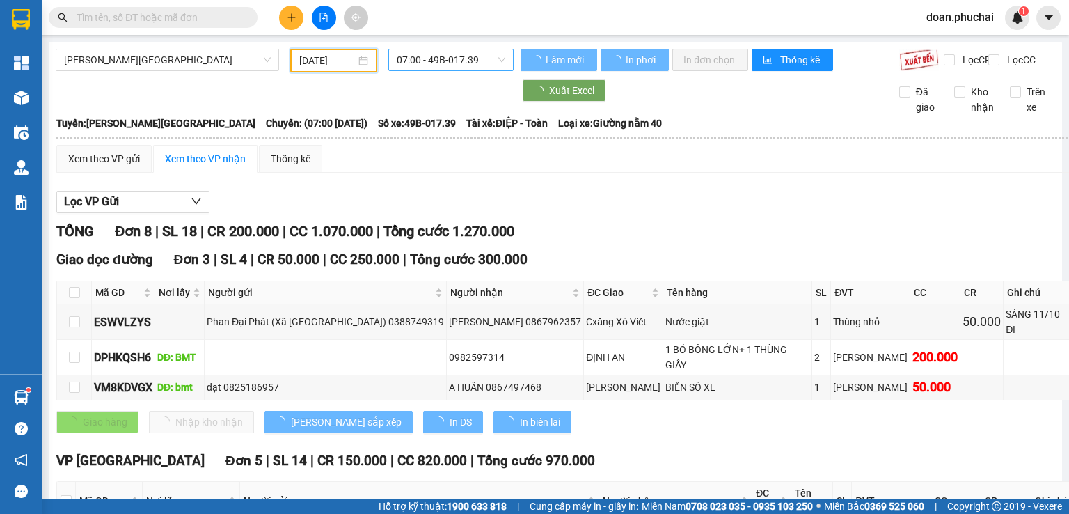
click at [467, 63] on span "07:00 - 49B-017.39" at bounding box center [451, 59] width 109 height 21
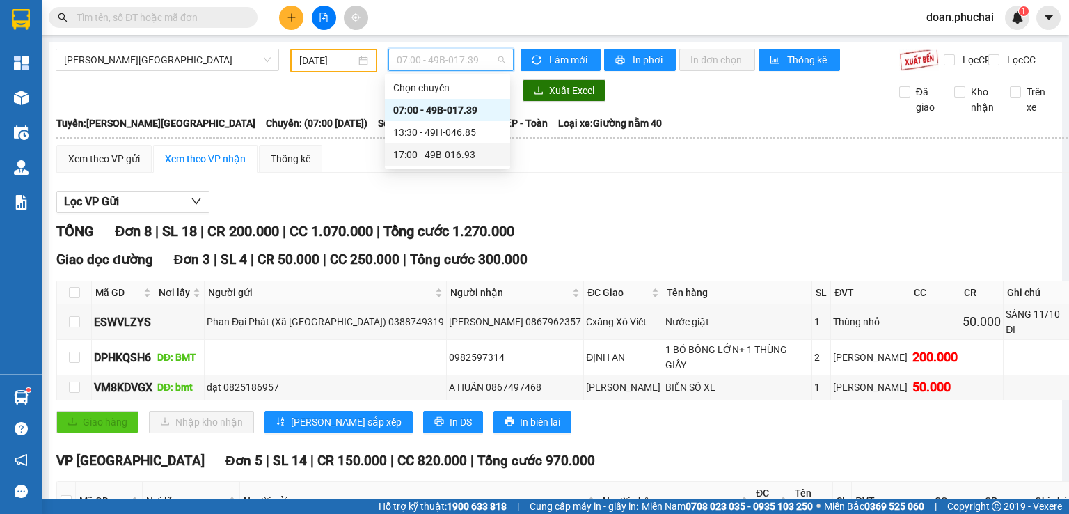
click at [459, 155] on div "17:00 - 49B-016.93" at bounding box center [447, 154] width 109 height 15
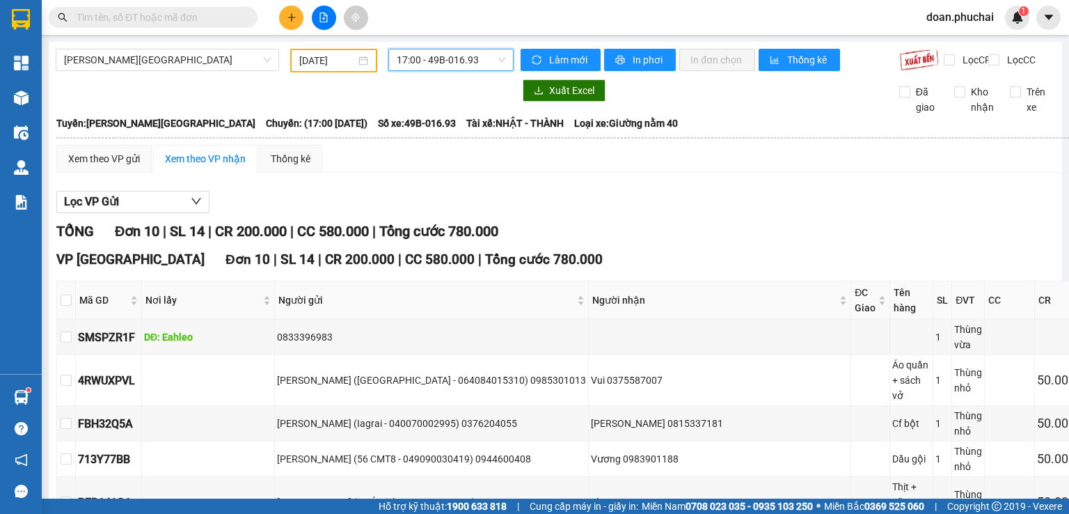
click at [114, 72] on div "[PERSON_NAME] - [GEOGRAPHIC_DATA] [DATE] 17:00 17:00 - 49B-016.93" at bounding box center [285, 61] width 458 height 24
click at [113, 71] on div "[PERSON_NAME][GEOGRAPHIC_DATA]" at bounding box center [167, 61] width 235 height 24
click at [113, 56] on span "[PERSON_NAME][GEOGRAPHIC_DATA]" at bounding box center [167, 59] width 207 height 21
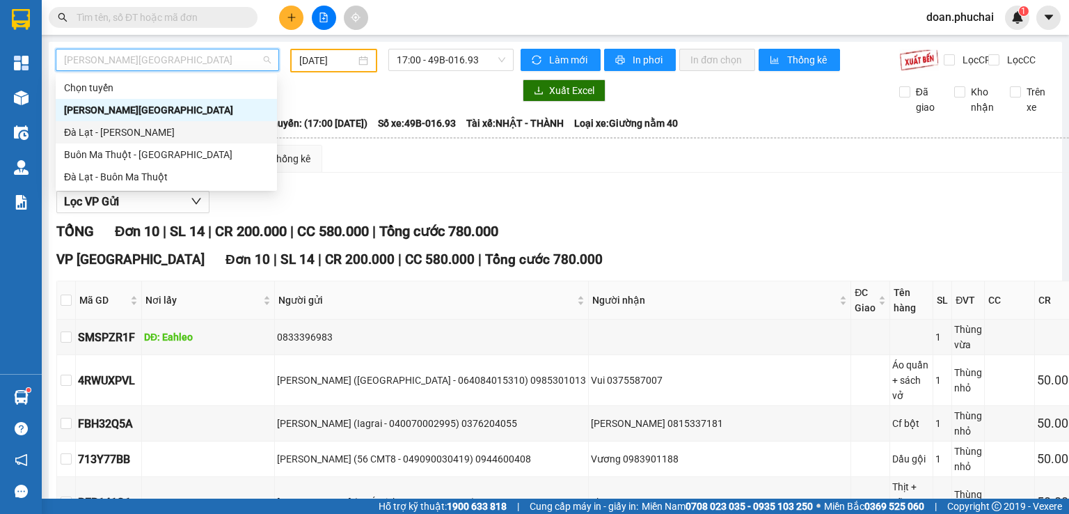
click at [109, 126] on div "Đà Lạt - [PERSON_NAME]" at bounding box center [166, 132] width 205 height 15
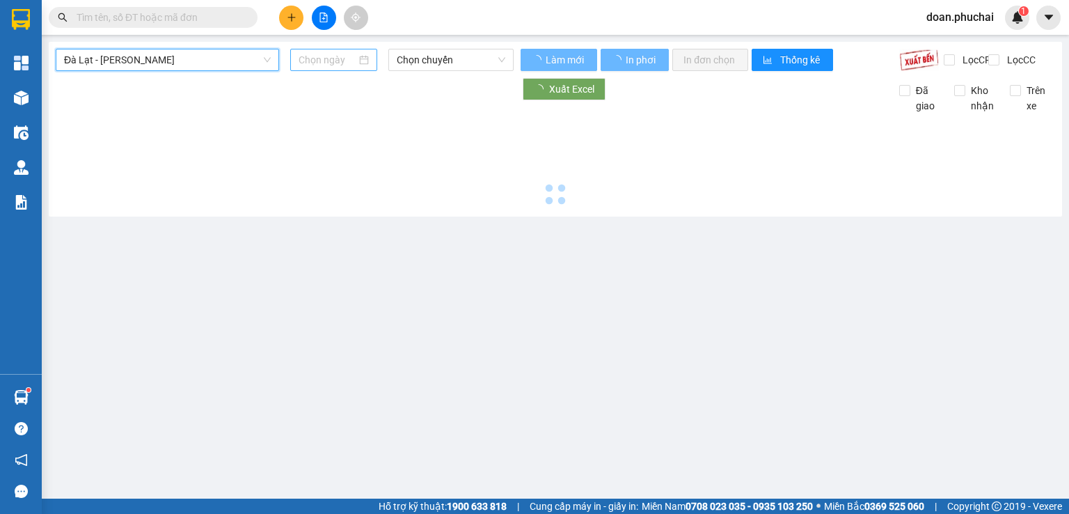
click at [300, 61] on input at bounding box center [327, 59] width 57 height 15
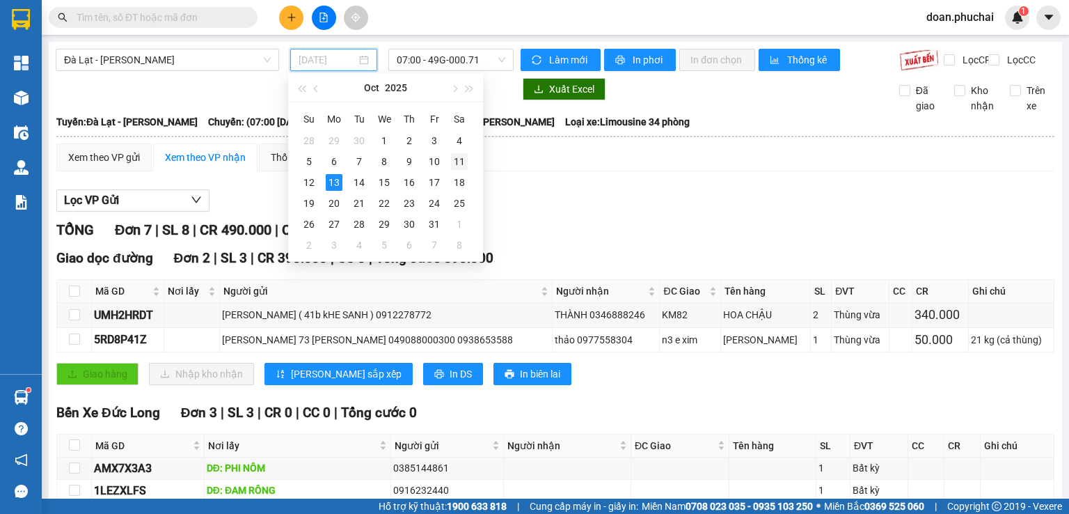
click at [459, 165] on div "11" at bounding box center [459, 161] width 17 height 17
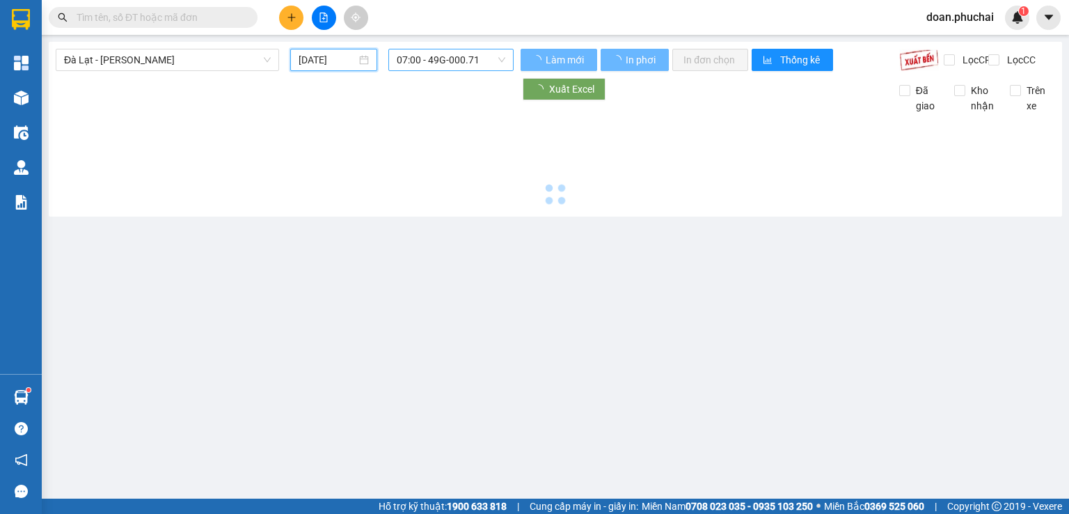
type input "[DATE]"
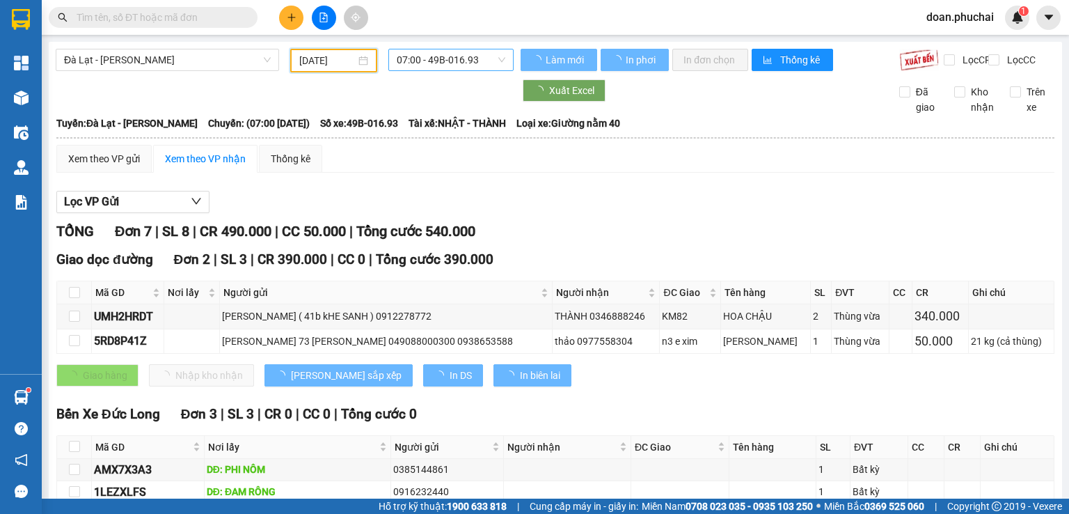
click at [470, 62] on span "07:00 - 49B-016.93" at bounding box center [451, 59] width 109 height 21
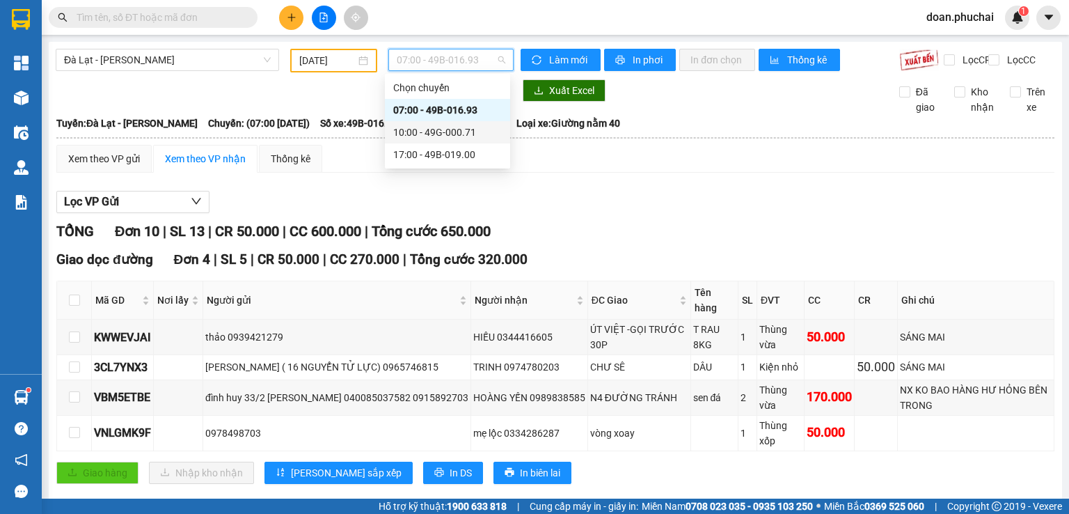
click at [449, 134] on div "10:00 - 49G-000.71" at bounding box center [447, 132] width 109 height 15
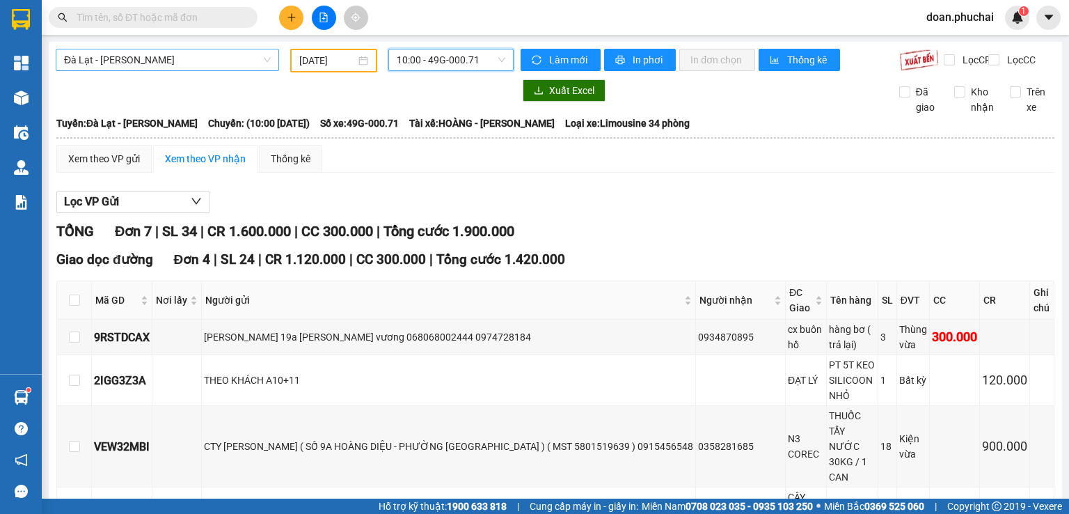
click at [232, 60] on span "Đà Lạt - [PERSON_NAME]" at bounding box center [167, 59] width 207 height 21
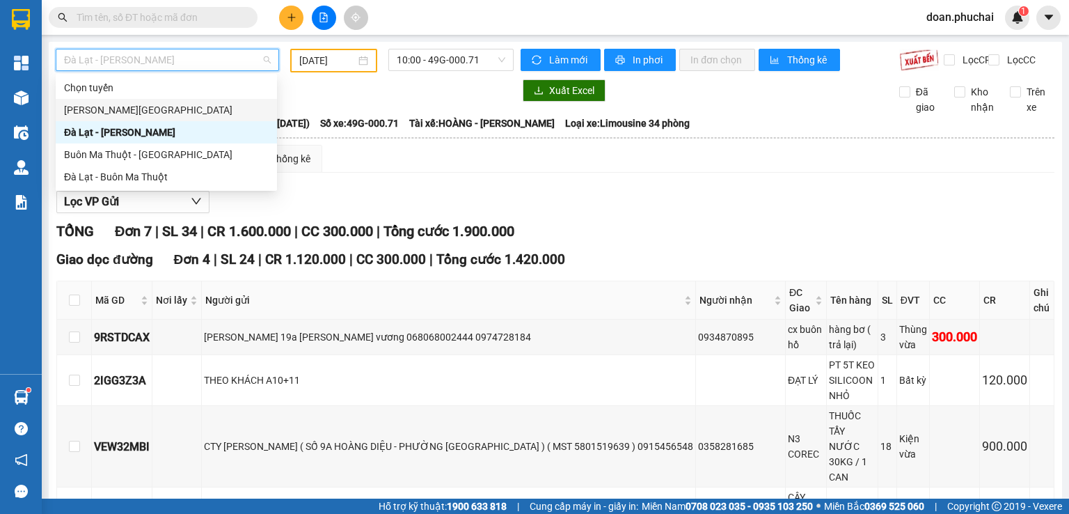
click at [131, 115] on div "[PERSON_NAME][GEOGRAPHIC_DATA]" at bounding box center [166, 109] width 205 height 15
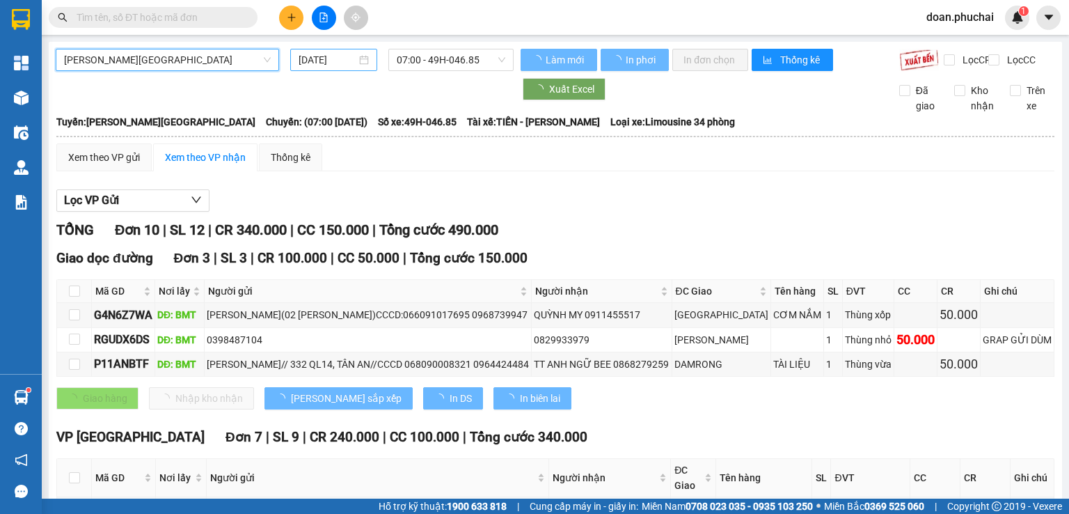
click at [319, 64] on input "[DATE]" at bounding box center [327, 59] width 57 height 15
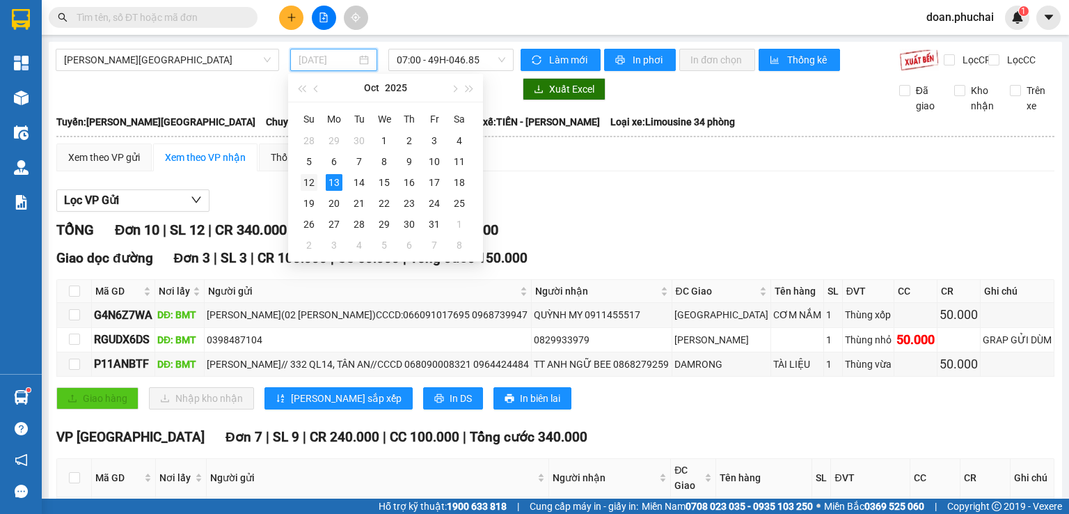
click at [303, 172] on td "12" at bounding box center [308, 182] width 25 height 21
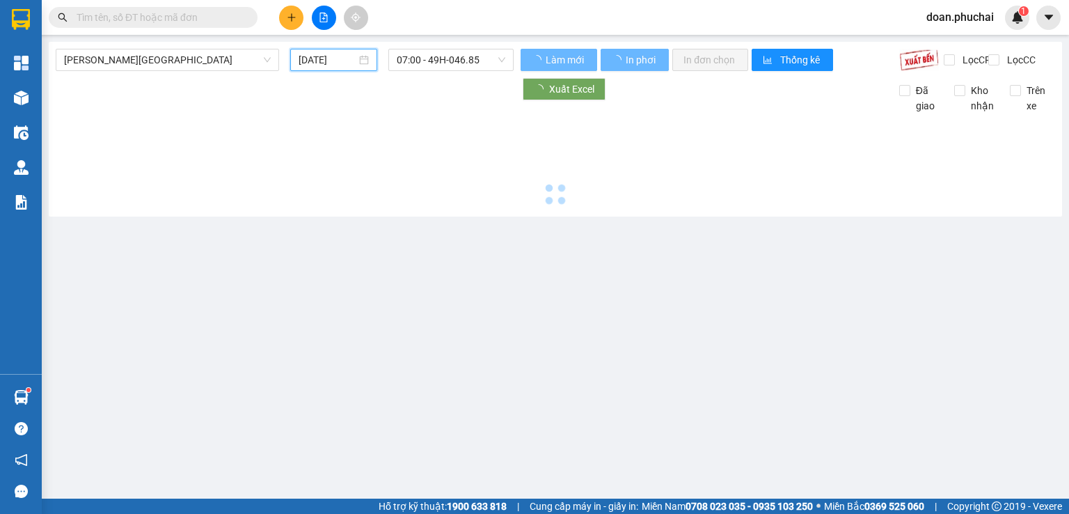
type input "[DATE]"
